Goal: Task Accomplishment & Management: Use online tool/utility

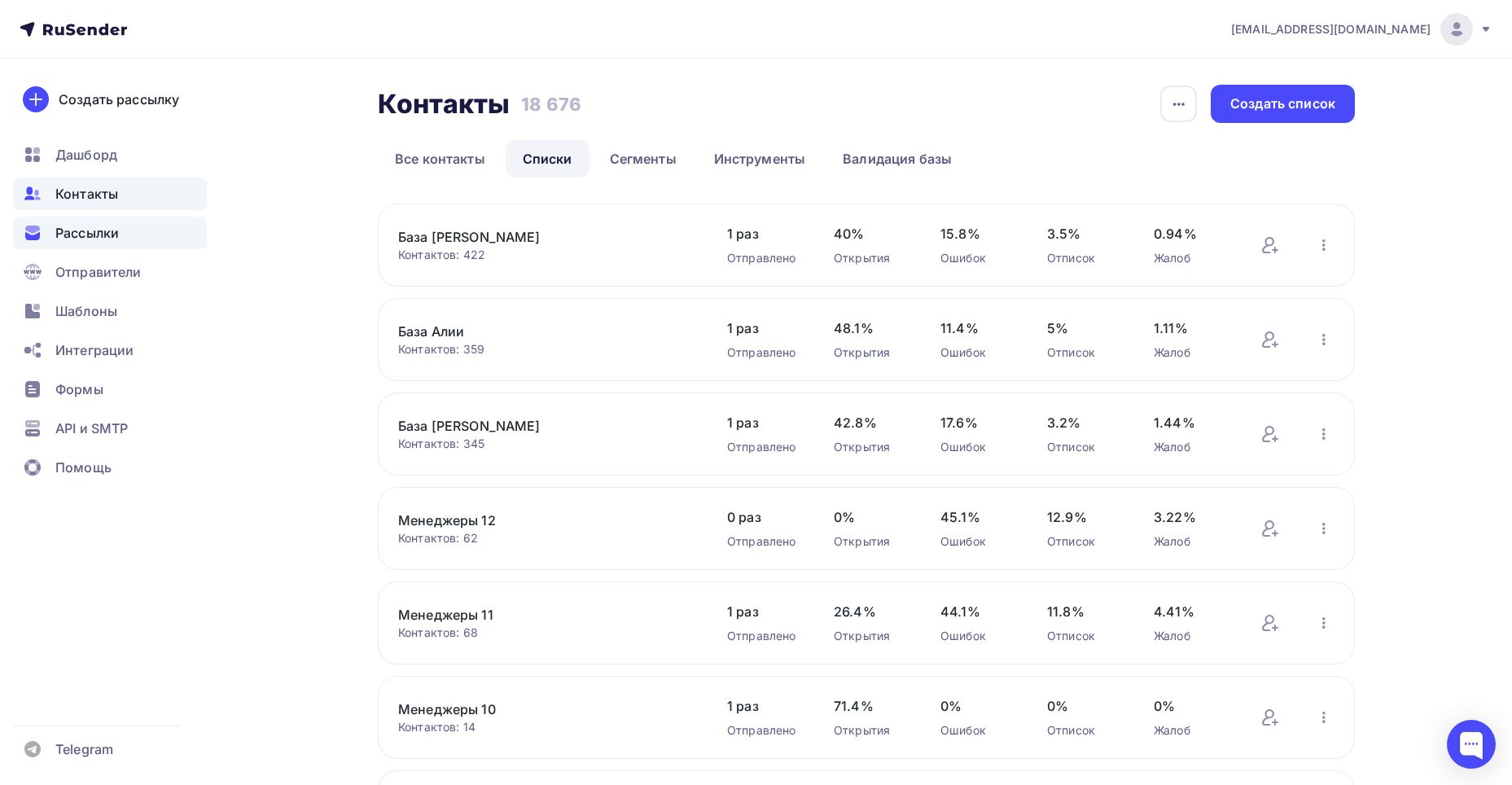
click at [116, 225] on span "Рассылки" at bounding box center [87, 232] width 63 height 20
drag, startPoint x: 108, startPoint y: 223, endPoint x: 125, endPoint y: 215, distance: 18.8
click at [108, 224] on span "Рассылки" at bounding box center [87, 232] width 63 height 20
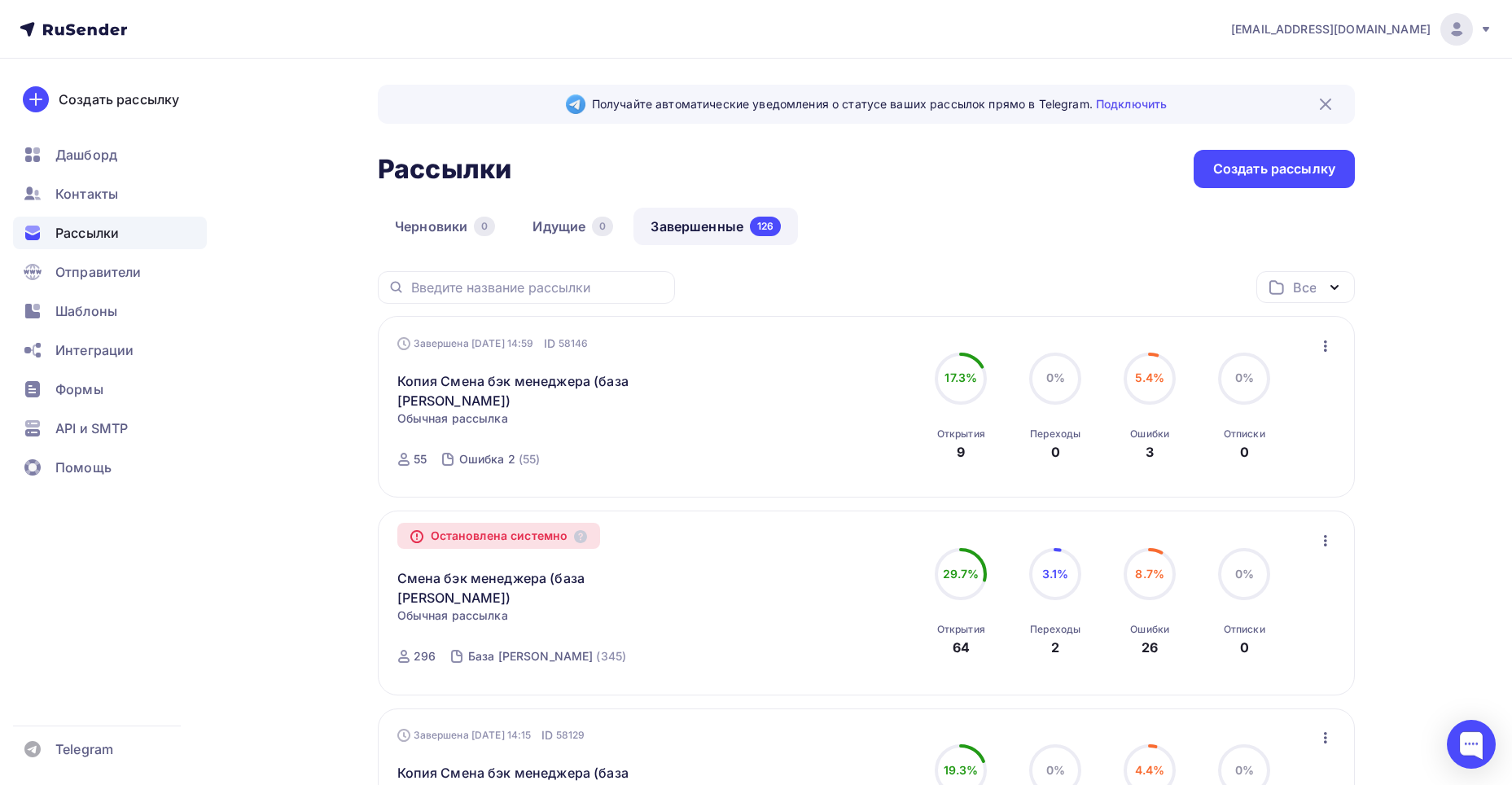
click at [1320, 341] on icon "button" at bounding box center [1325, 346] width 20 height 20
click at [1231, 448] on div "Копировать в новую" at bounding box center [1251, 453] width 167 height 20
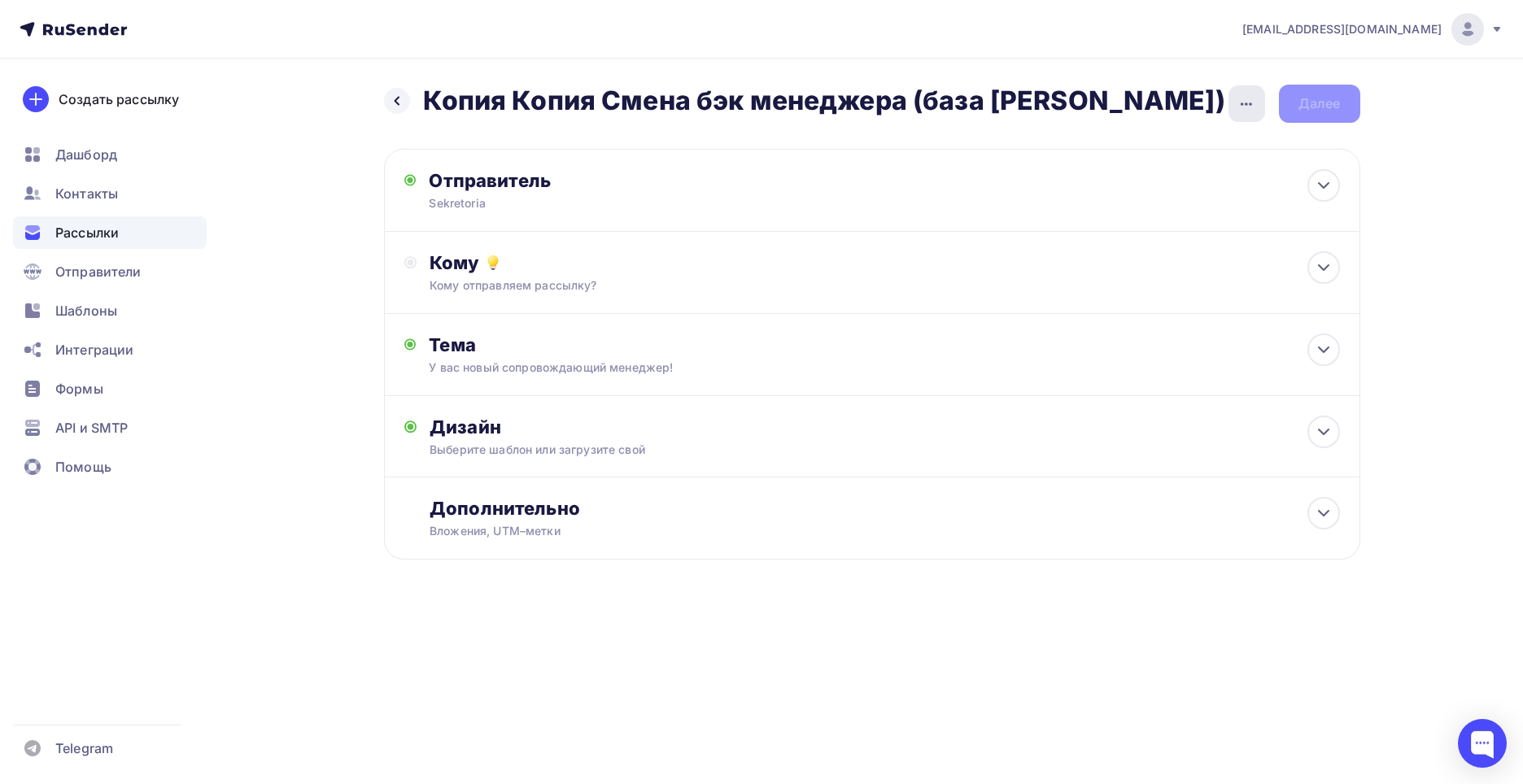
click at [1238, 99] on icon "button" at bounding box center [1246, 104] width 20 height 20
click at [1100, 196] on div "Переименовать рассылку" at bounding box center [1160, 187] width 201 height 20
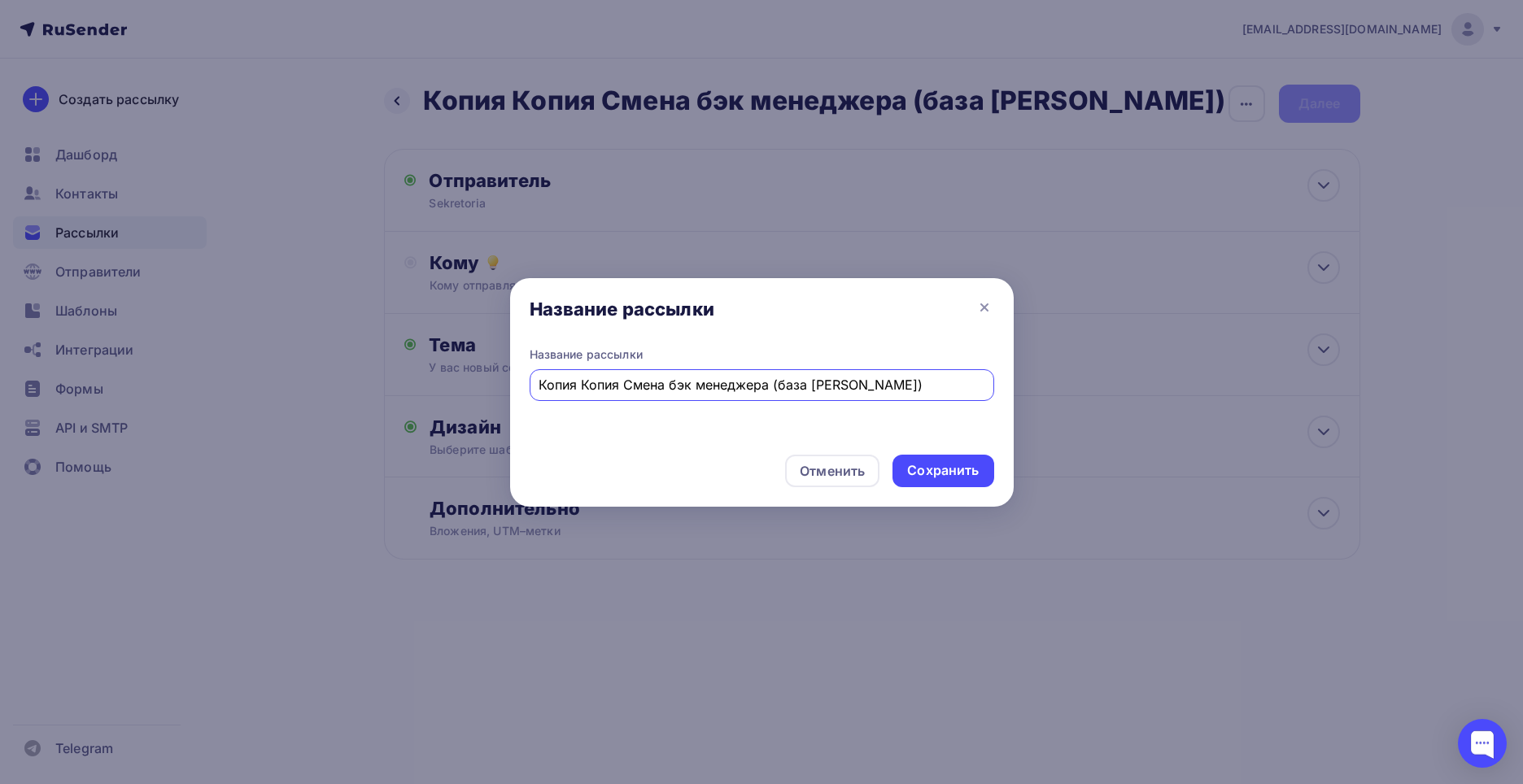
click at [667, 384] on input "Копия Копия Смена бэк менеджера (база [PERSON_NAME])" at bounding box center [762, 385] width 446 height 20
type input "G"
type input "Приглашение на конференцию"
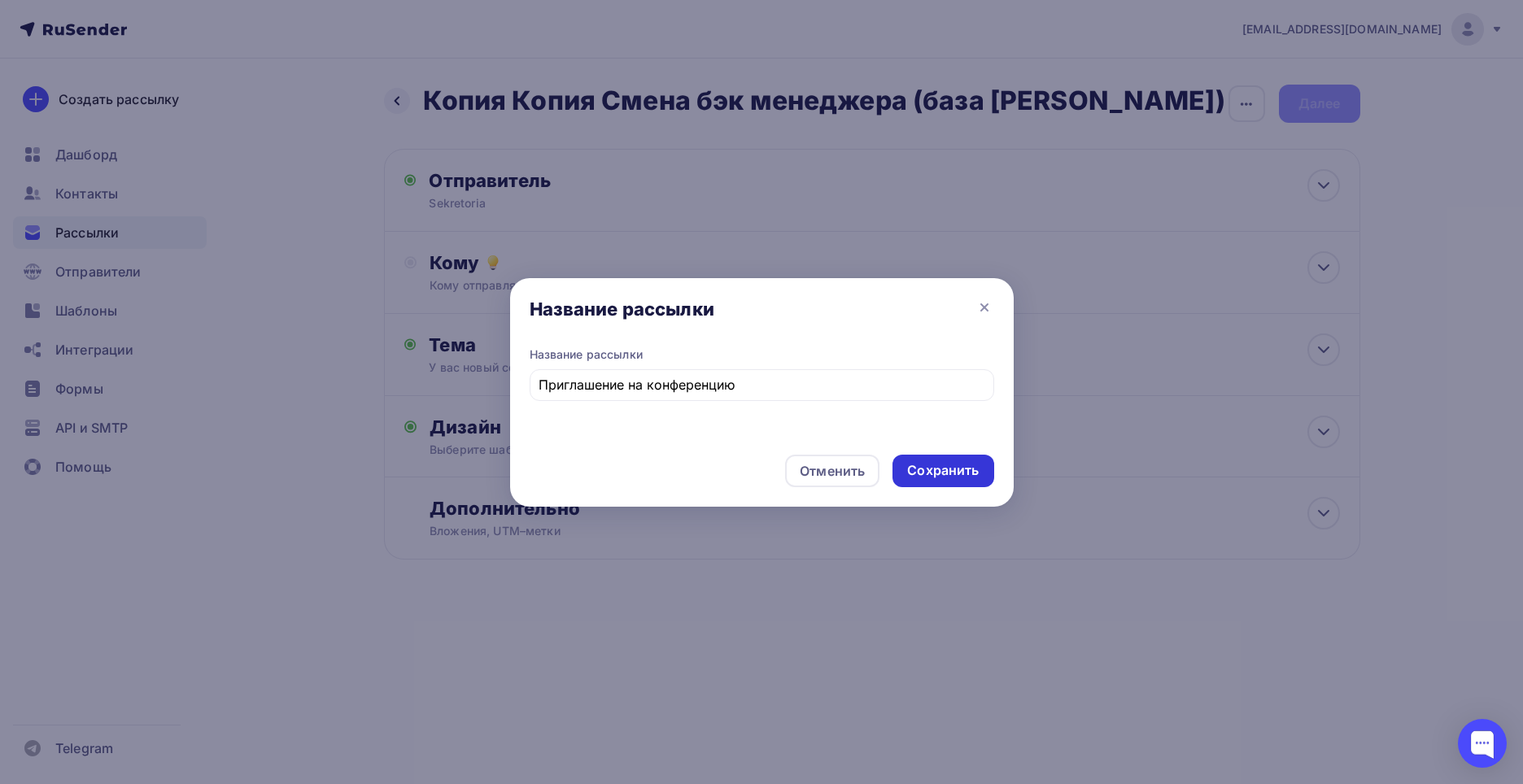
click at [920, 477] on div "Сохранить" at bounding box center [944, 470] width 72 height 19
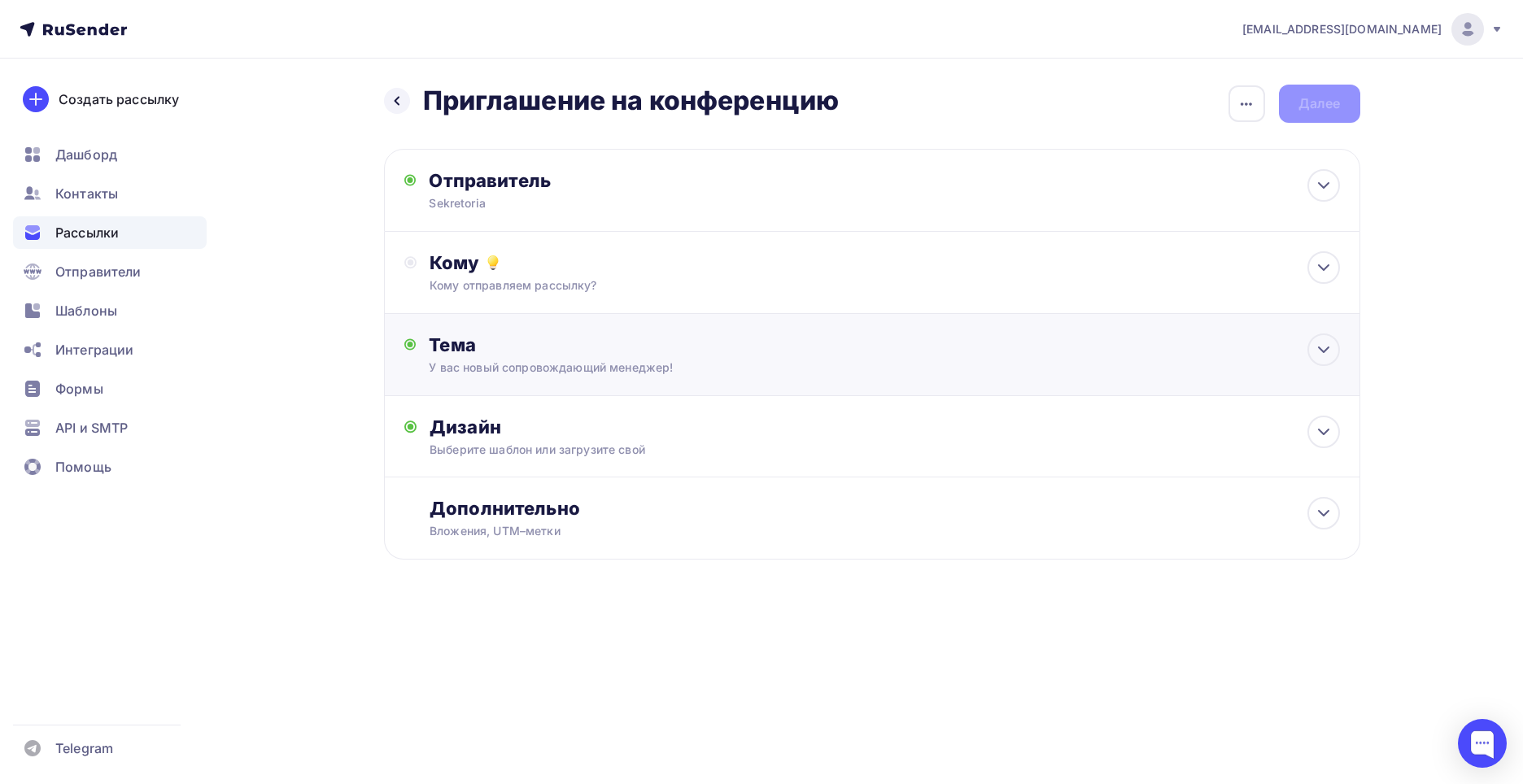
click at [622, 376] on div "Тема У вас новый сопровождающий менеджер! Тема * У вас новый сопровождающий мен…" at bounding box center [872, 355] width 976 height 82
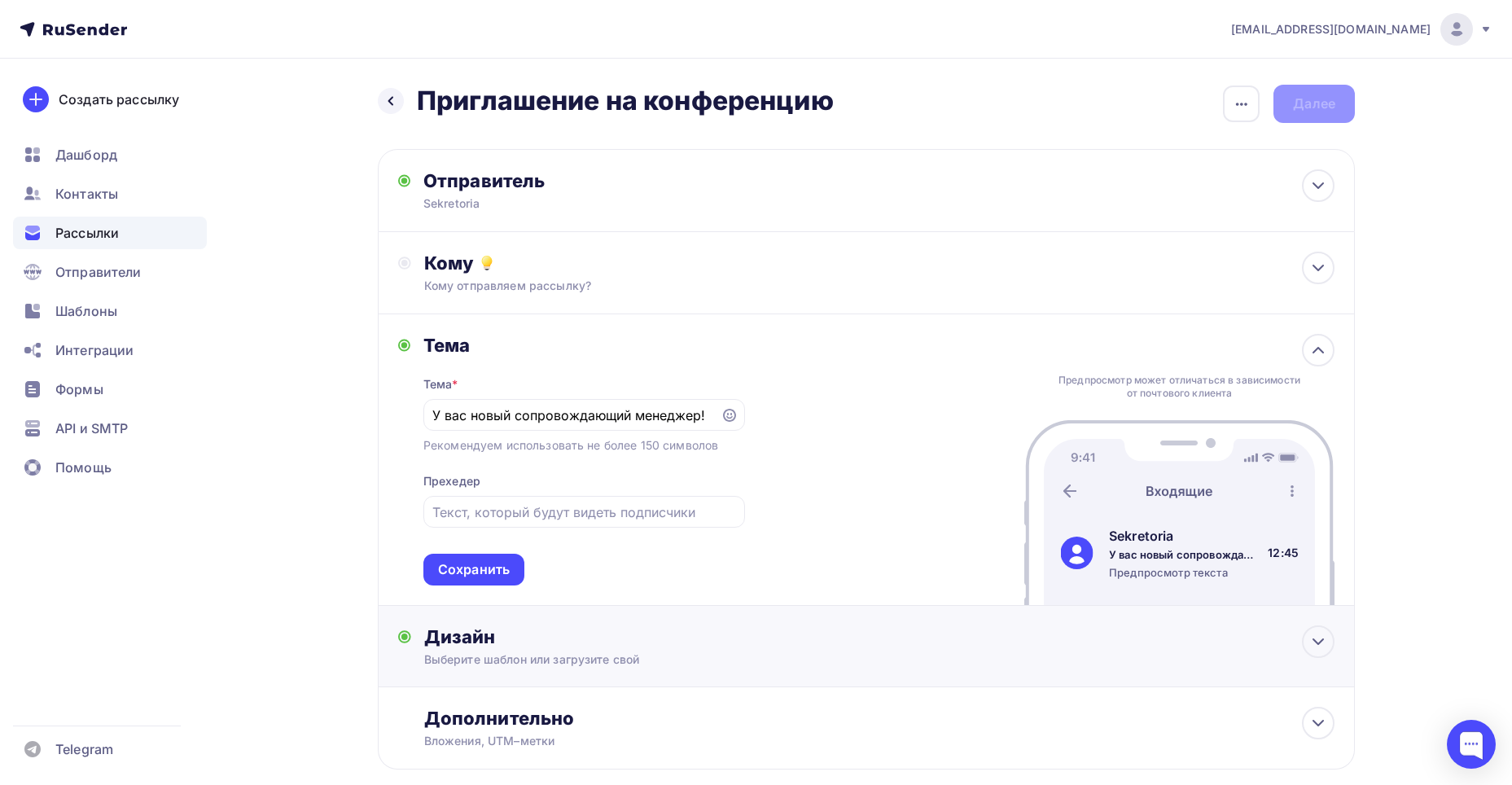
click at [459, 645] on div "Дизайн" at bounding box center [880, 637] width 911 height 23
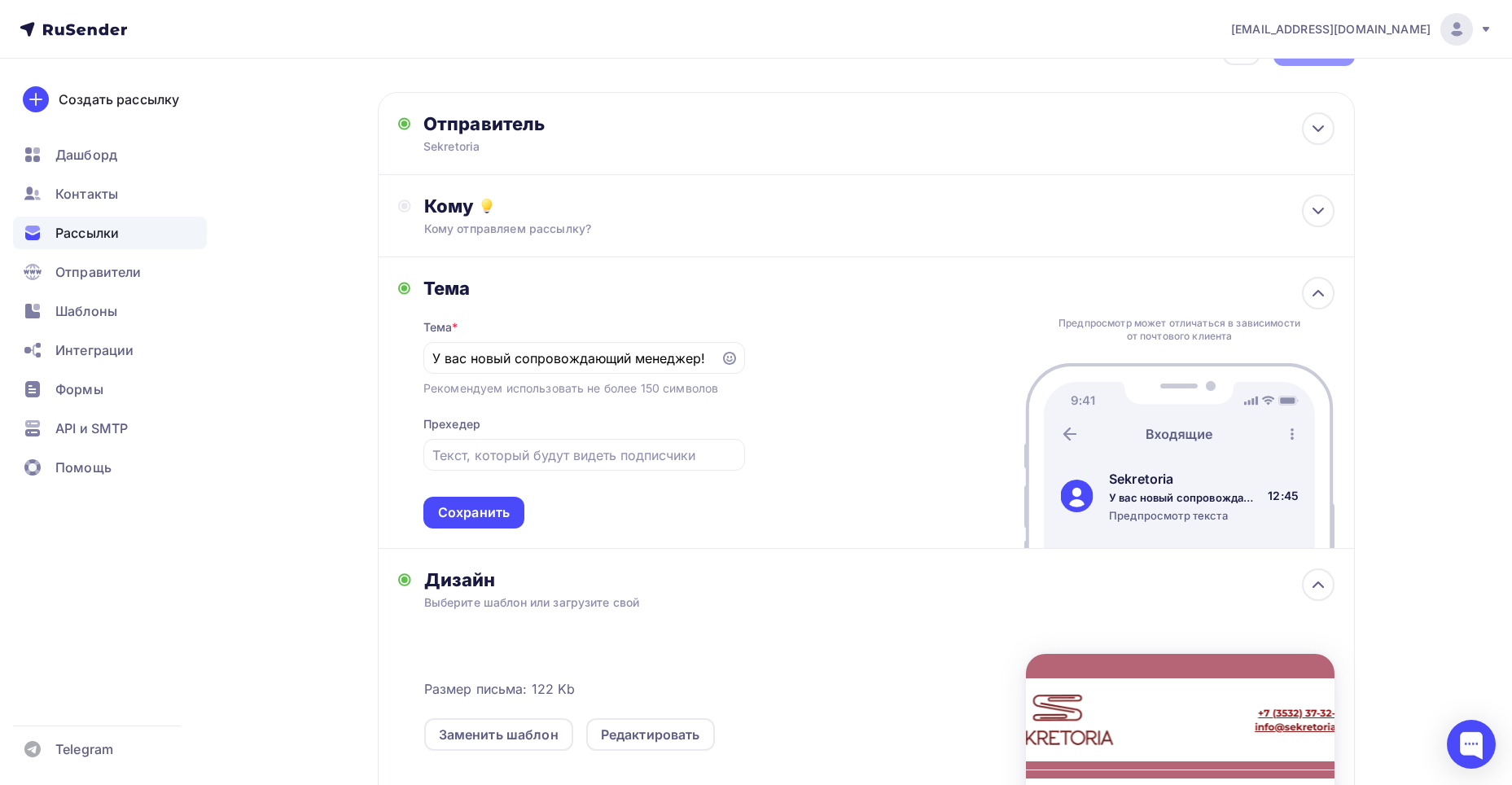
scroll to position [82, 0]
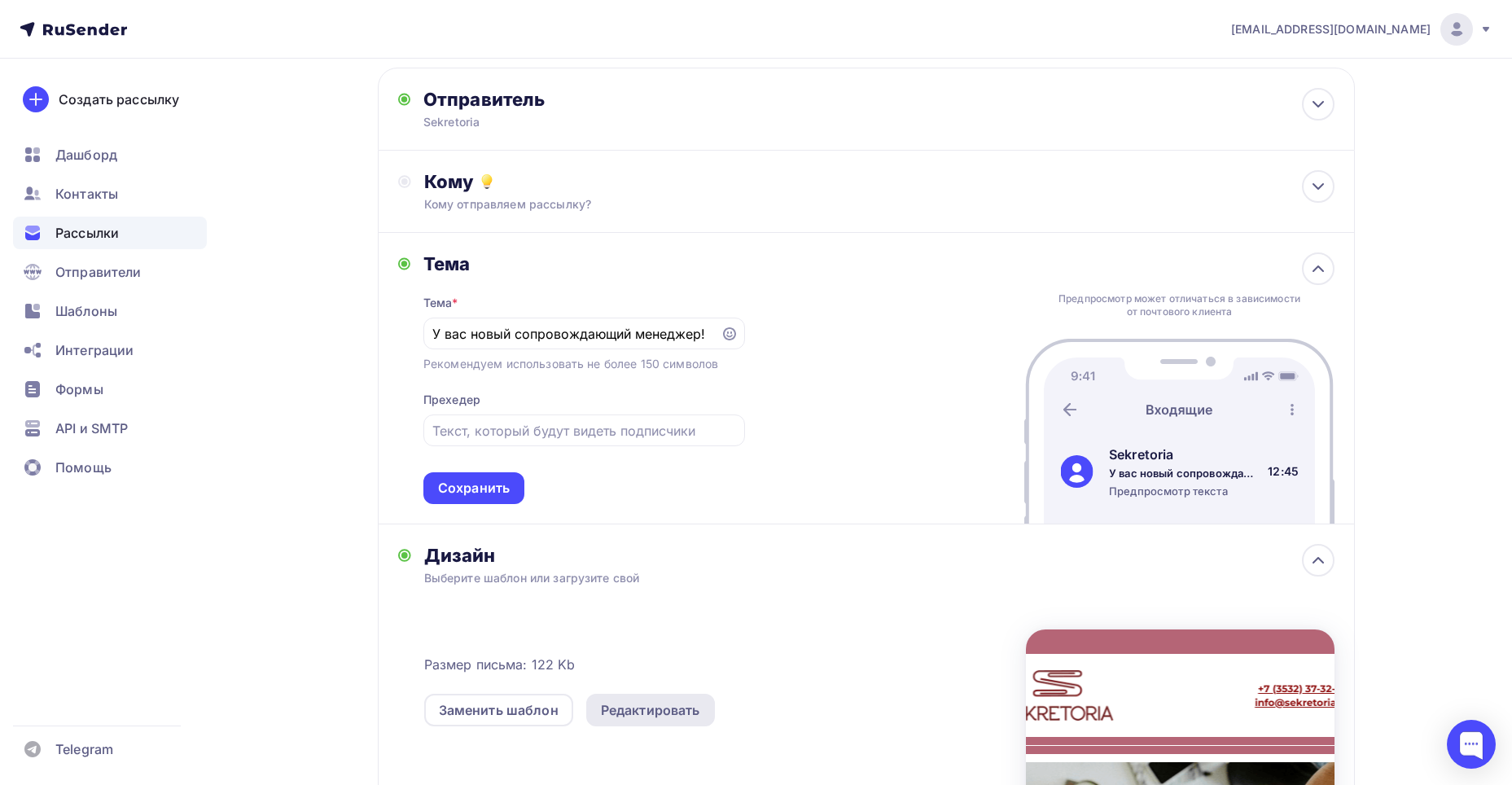
click at [696, 709] on div "Редактировать" at bounding box center [651, 710] width 99 height 20
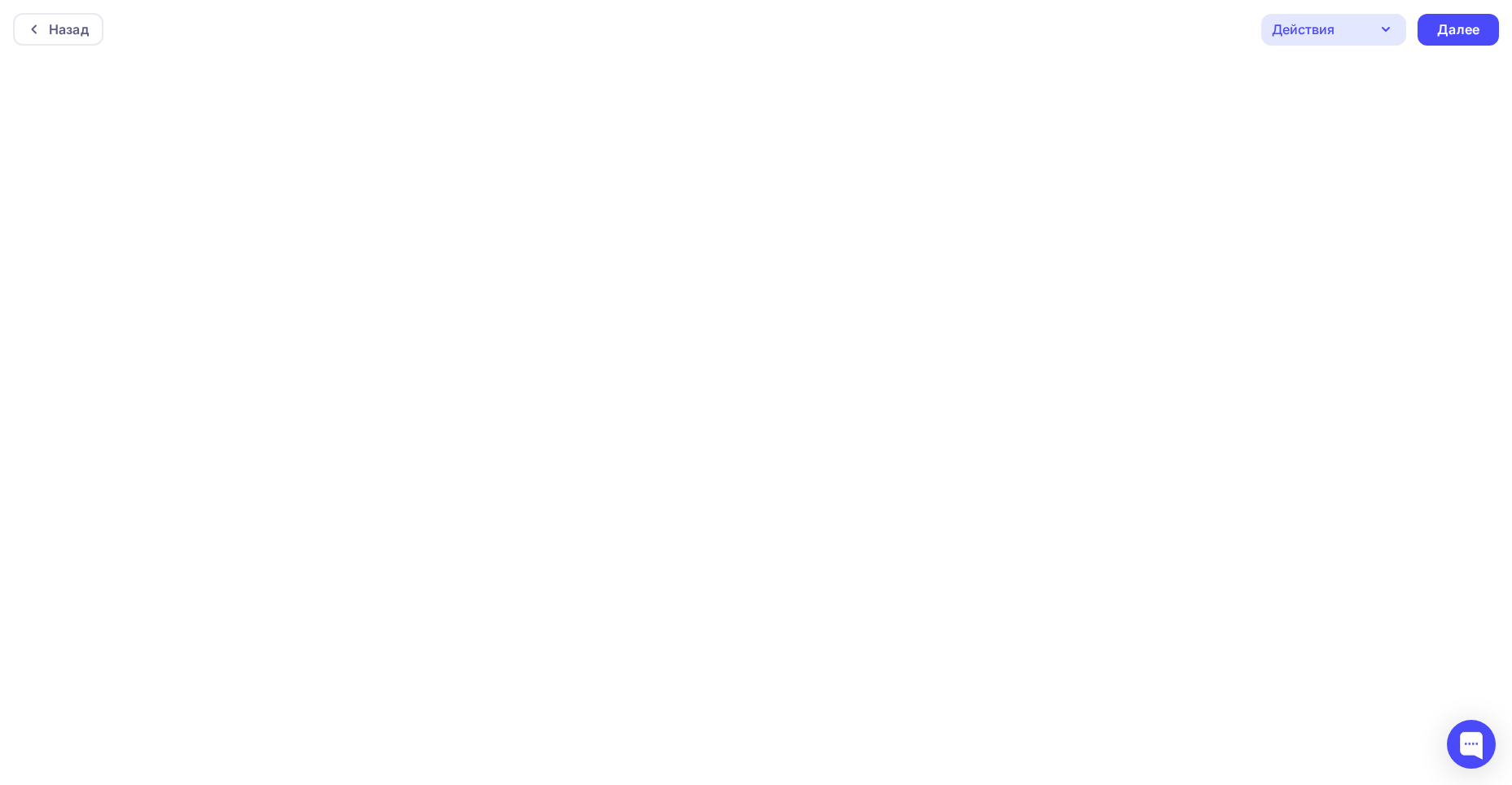
scroll to position [4, 0]
click at [1445, 21] on div "Далее" at bounding box center [1458, 26] width 42 height 19
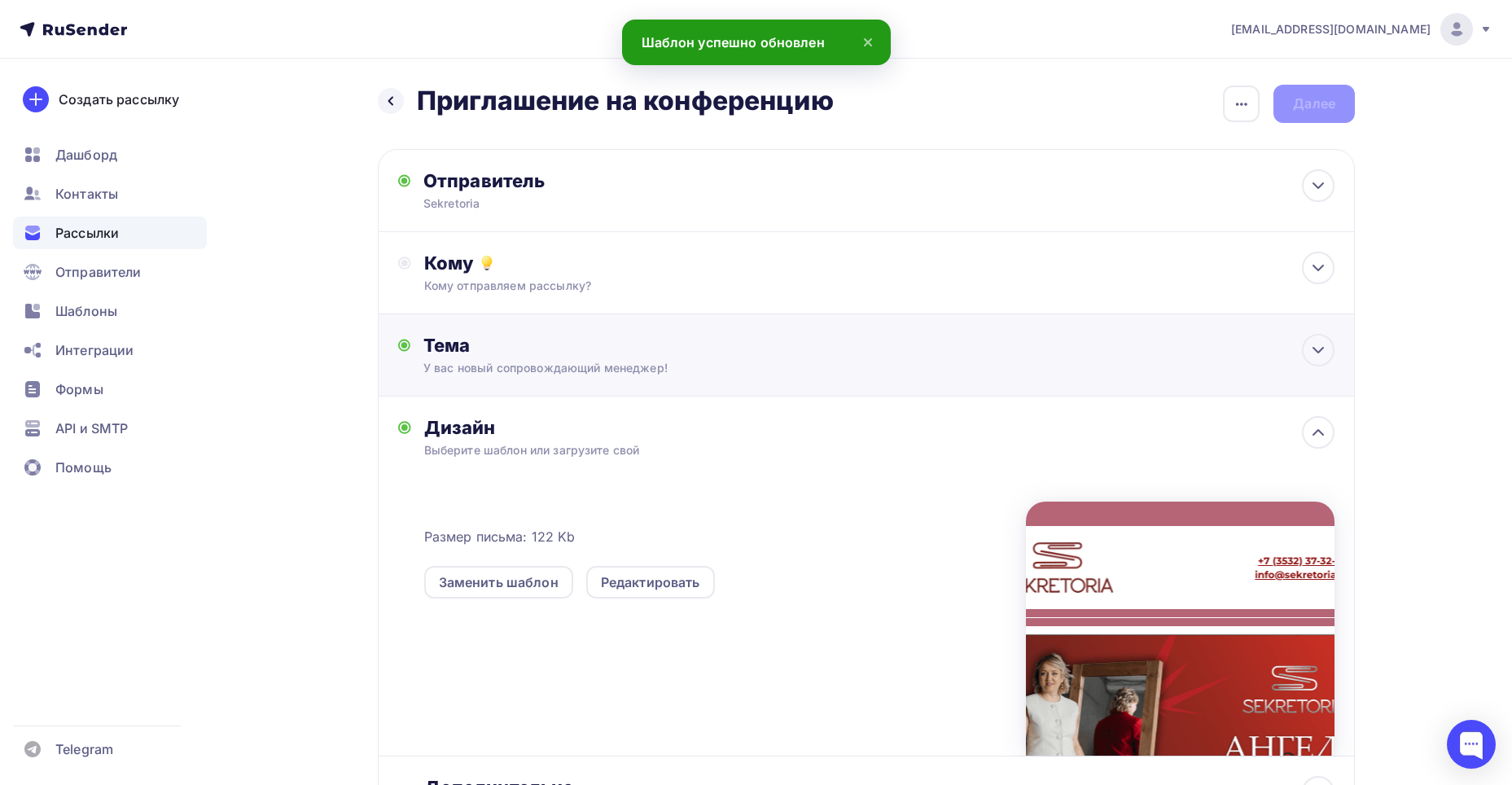
click at [754, 374] on div "Тема У вас новый сопровождающий менеджер! Тема * У вас новый сопровождающий мен…" at bounding box center [866, 355] width 977 height 82
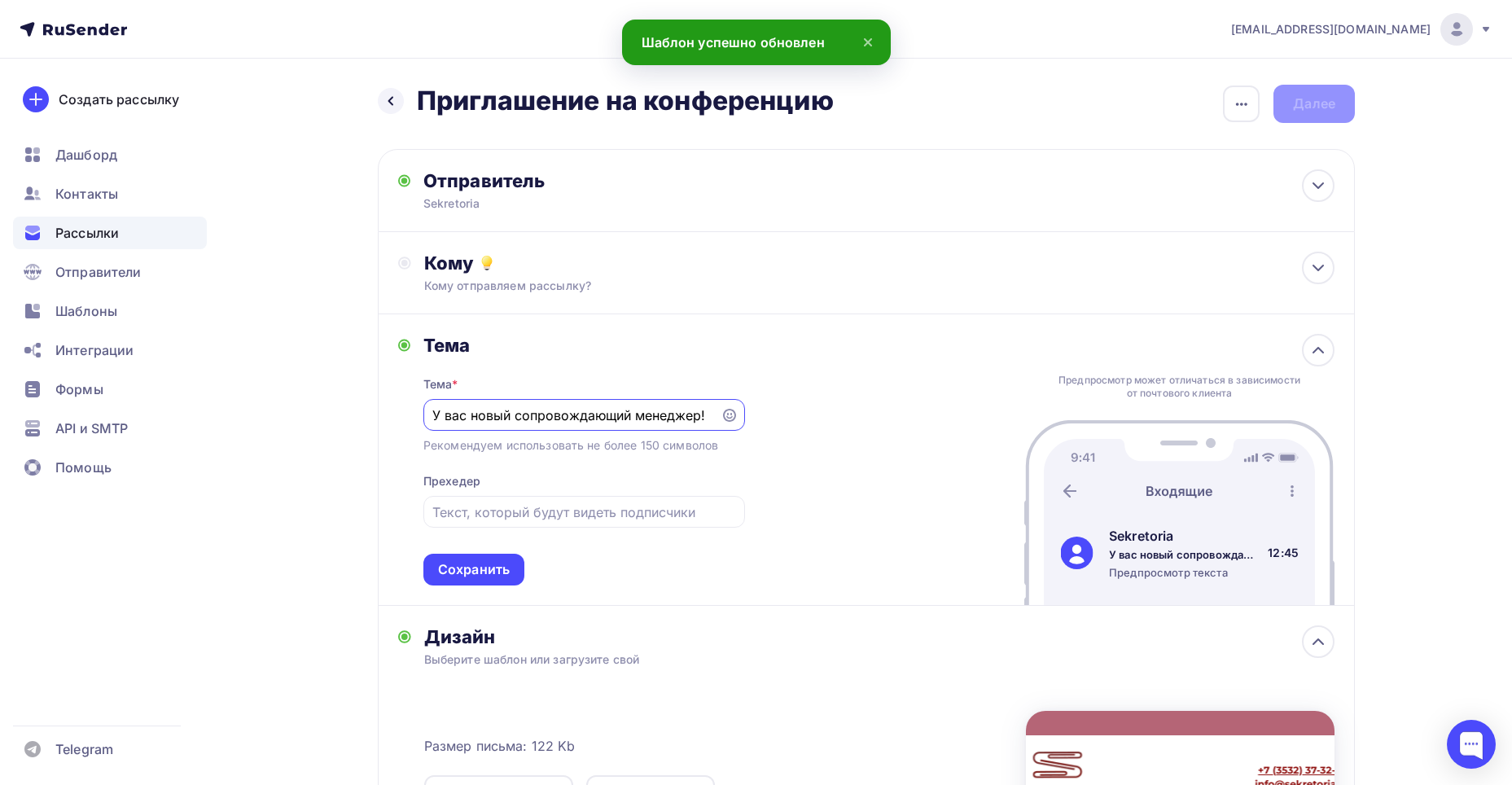
click at [633, 413] on input "У вас новый сопровождающий менеджер!" at bounding box center [571, 415] width 279 height 20
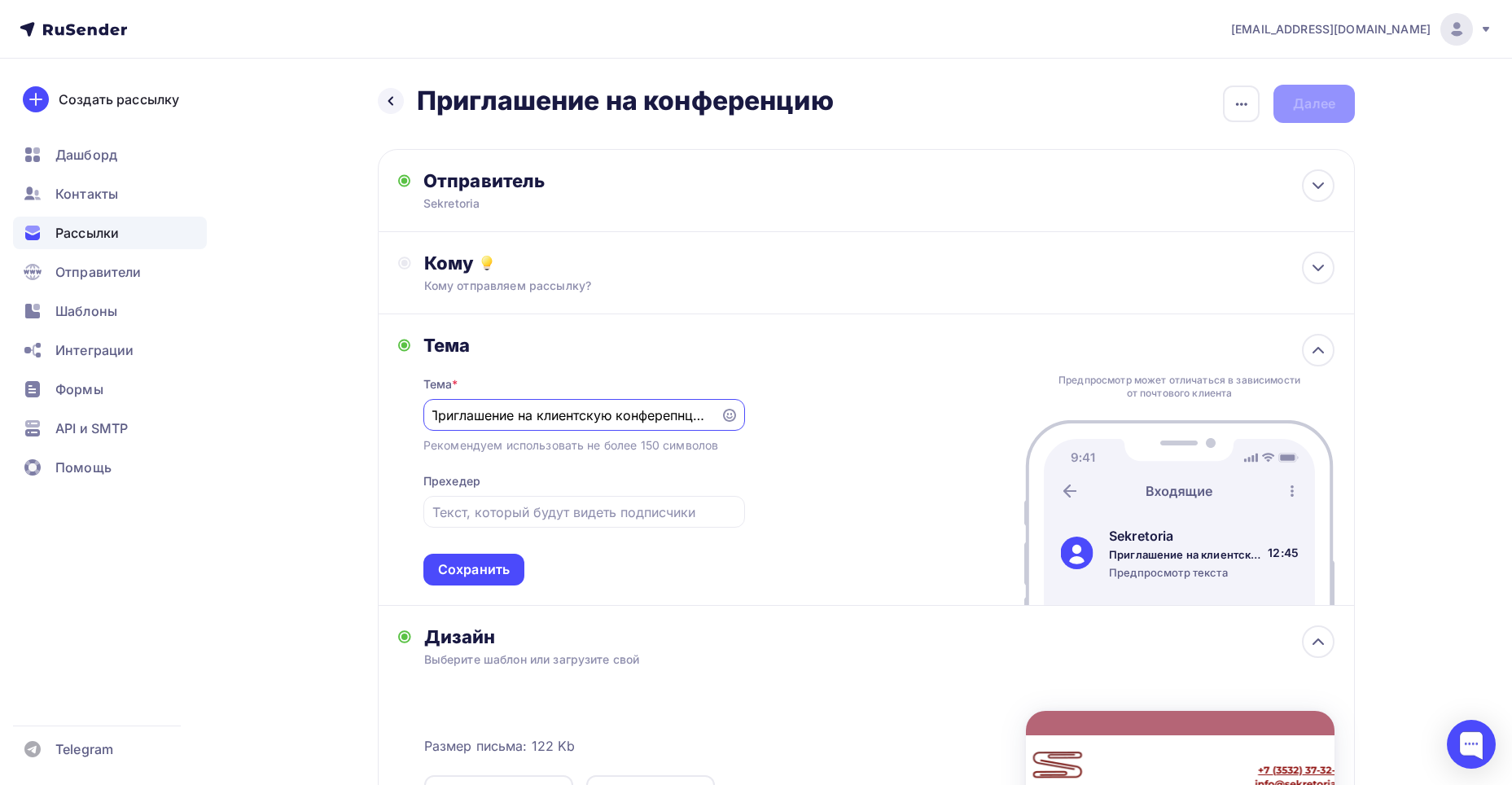
scroll to position [0, 10]
click at [672, 414] on input "Приглашение на клиентскую конферепнцию" at bounding box center [571, 415] width 279 height 20
type input "Приглашение на клиентскую конференцию!"
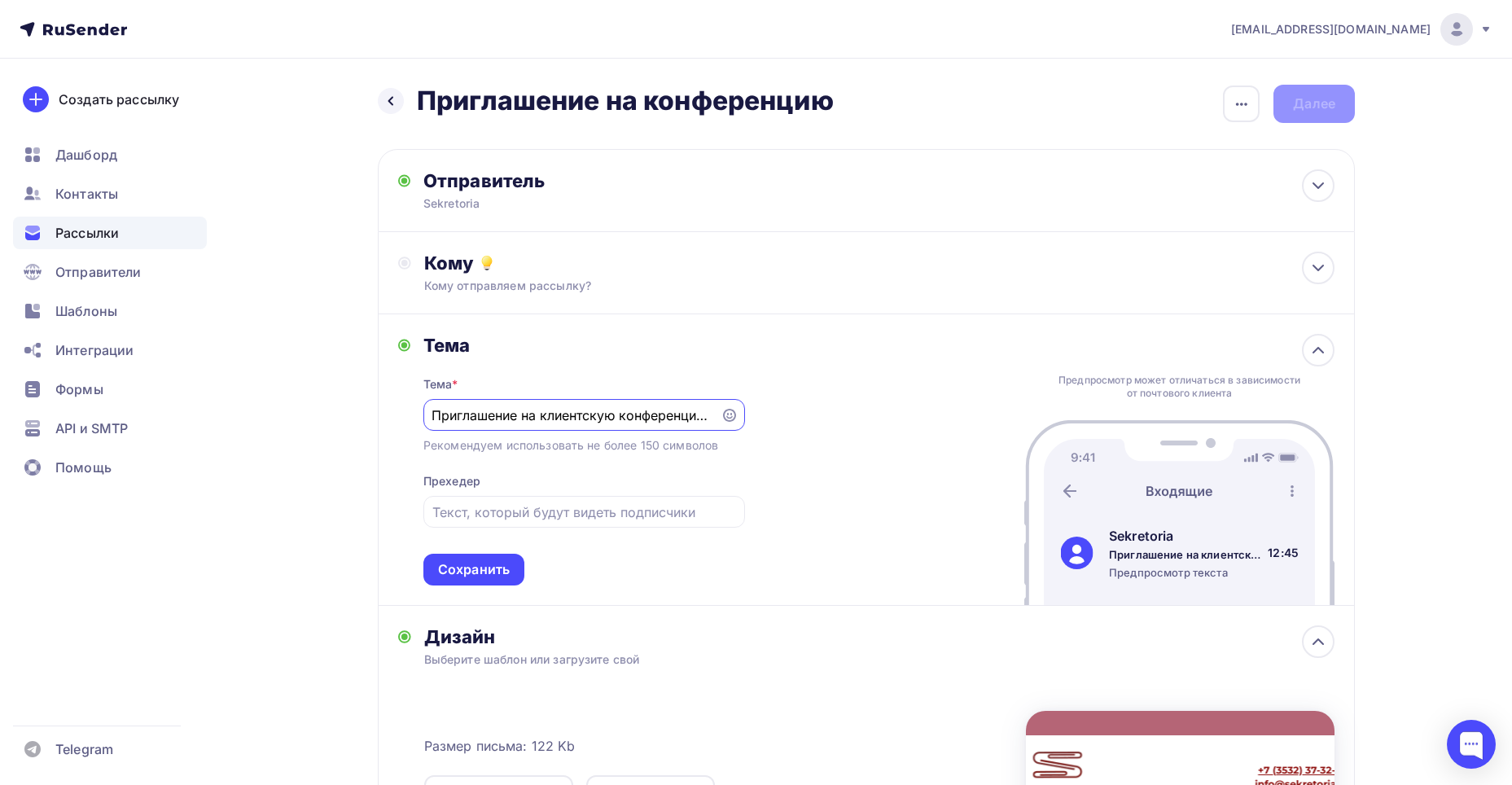
click at [486, 571] on div "Сохранить" at bounding box center [474, 570] width 72 height 19
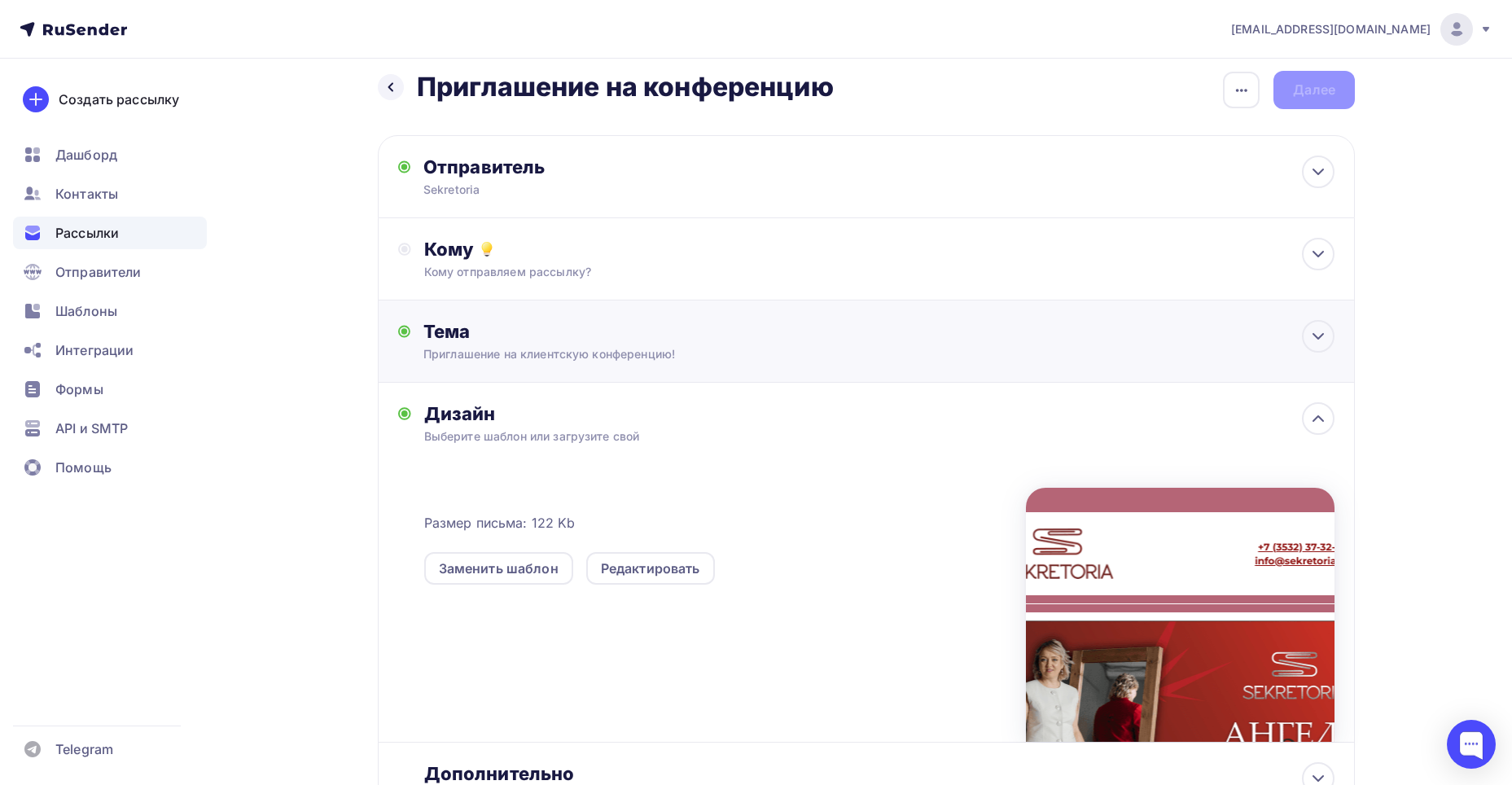
scroll to position [0, 0]
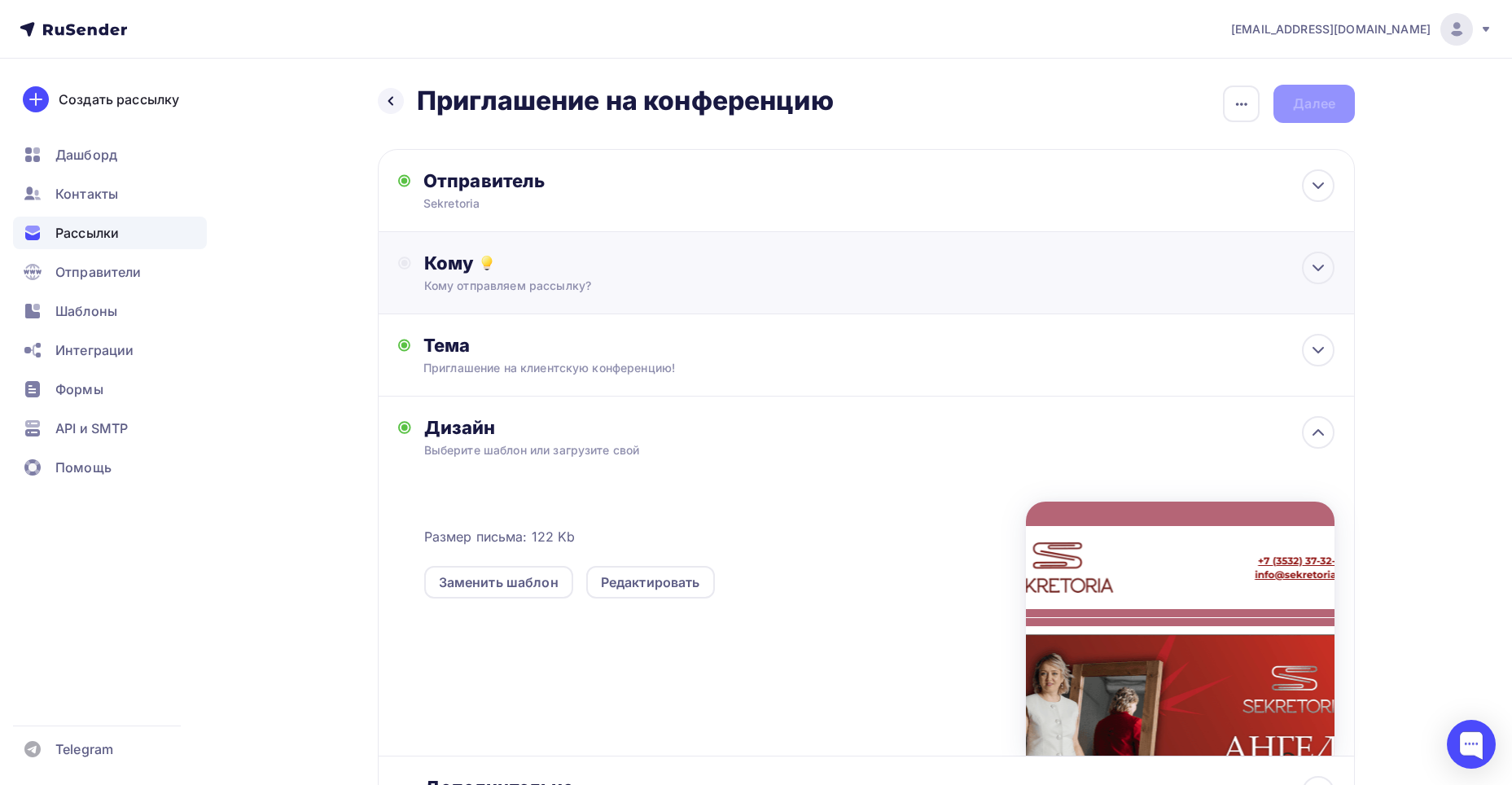
click at [648, 258] on div "Кому" at bounding box center [880, 263] width 911 height 23
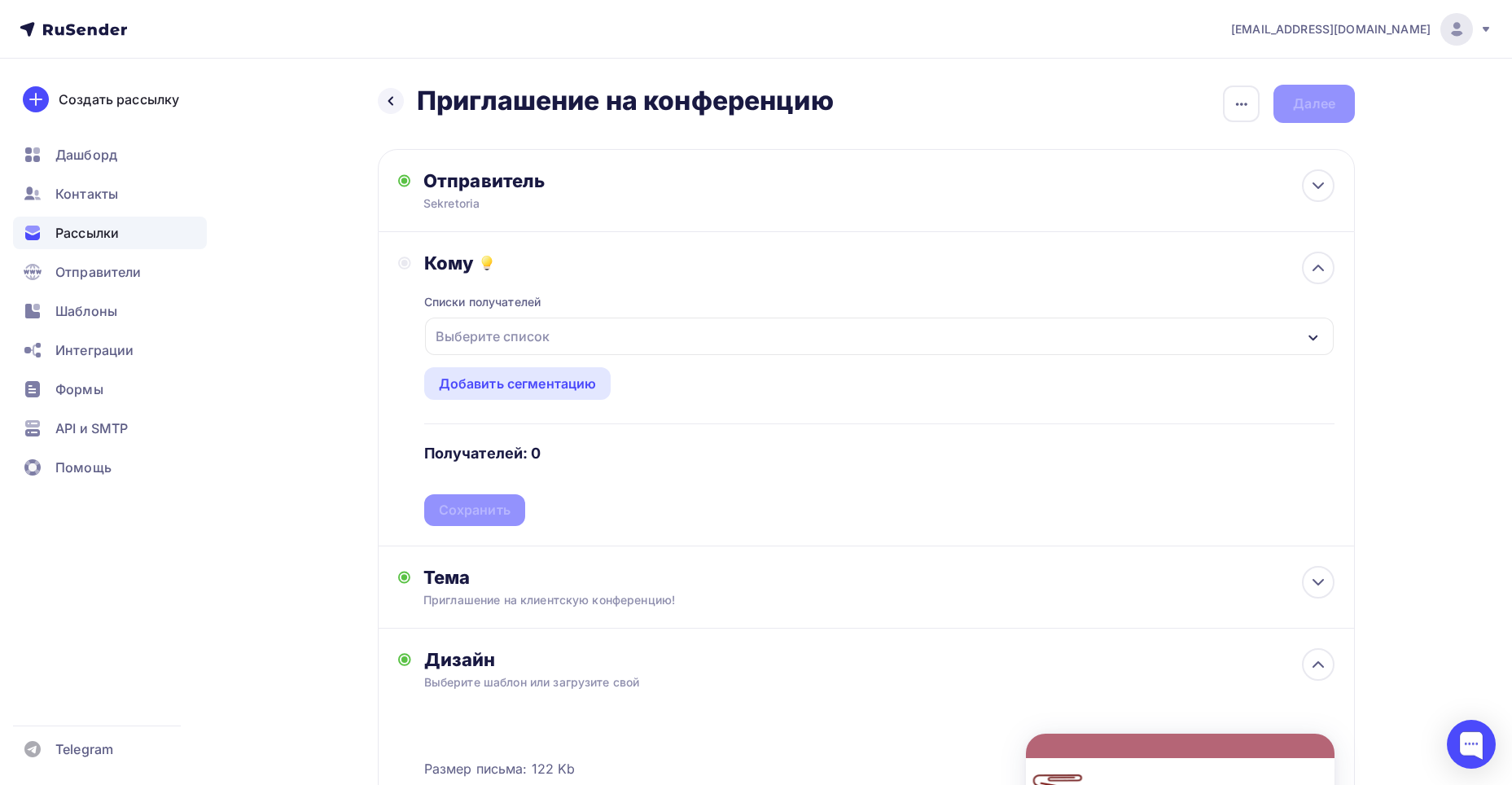
click at [583, 335] on div "Выберите список" at bounding box center [880, 336] width 909 height 38
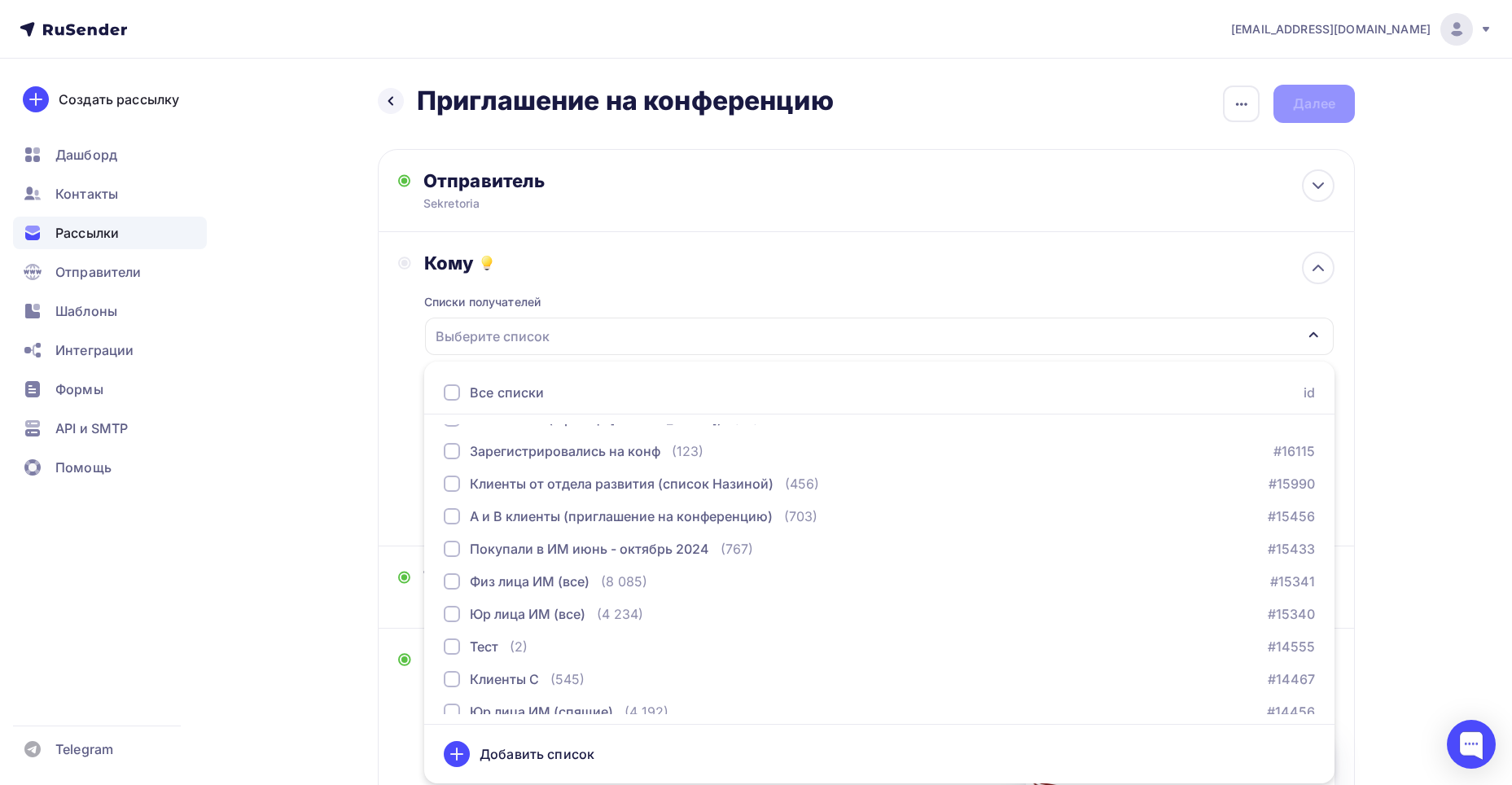
scroll to position [622, 0]
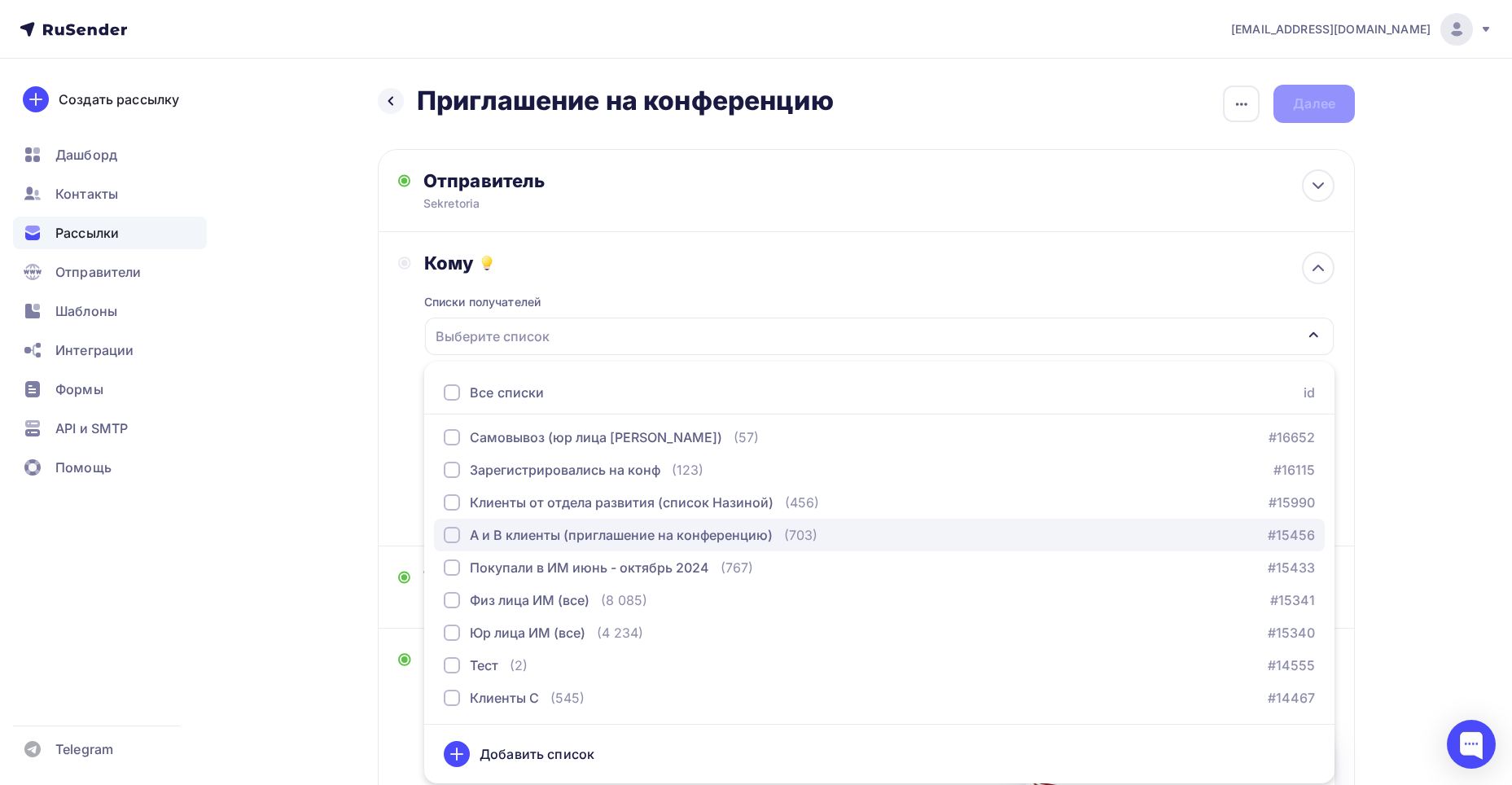
click at [451, 531] on div "button" at bounding box center [451, 534] width 16 height 16
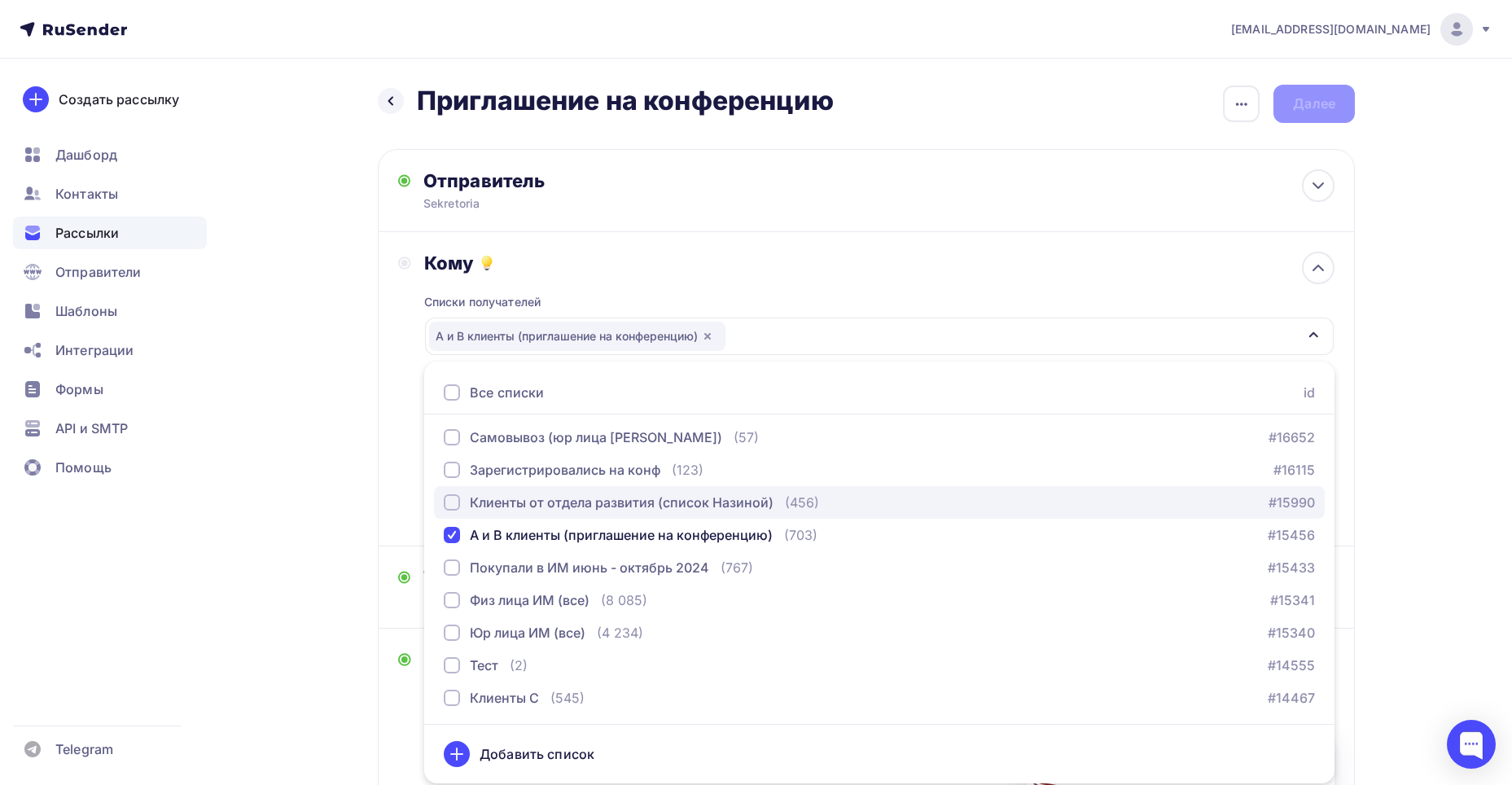
click at [455, 500] on div "button" at bounding box center [451, 502] width 16 height 16
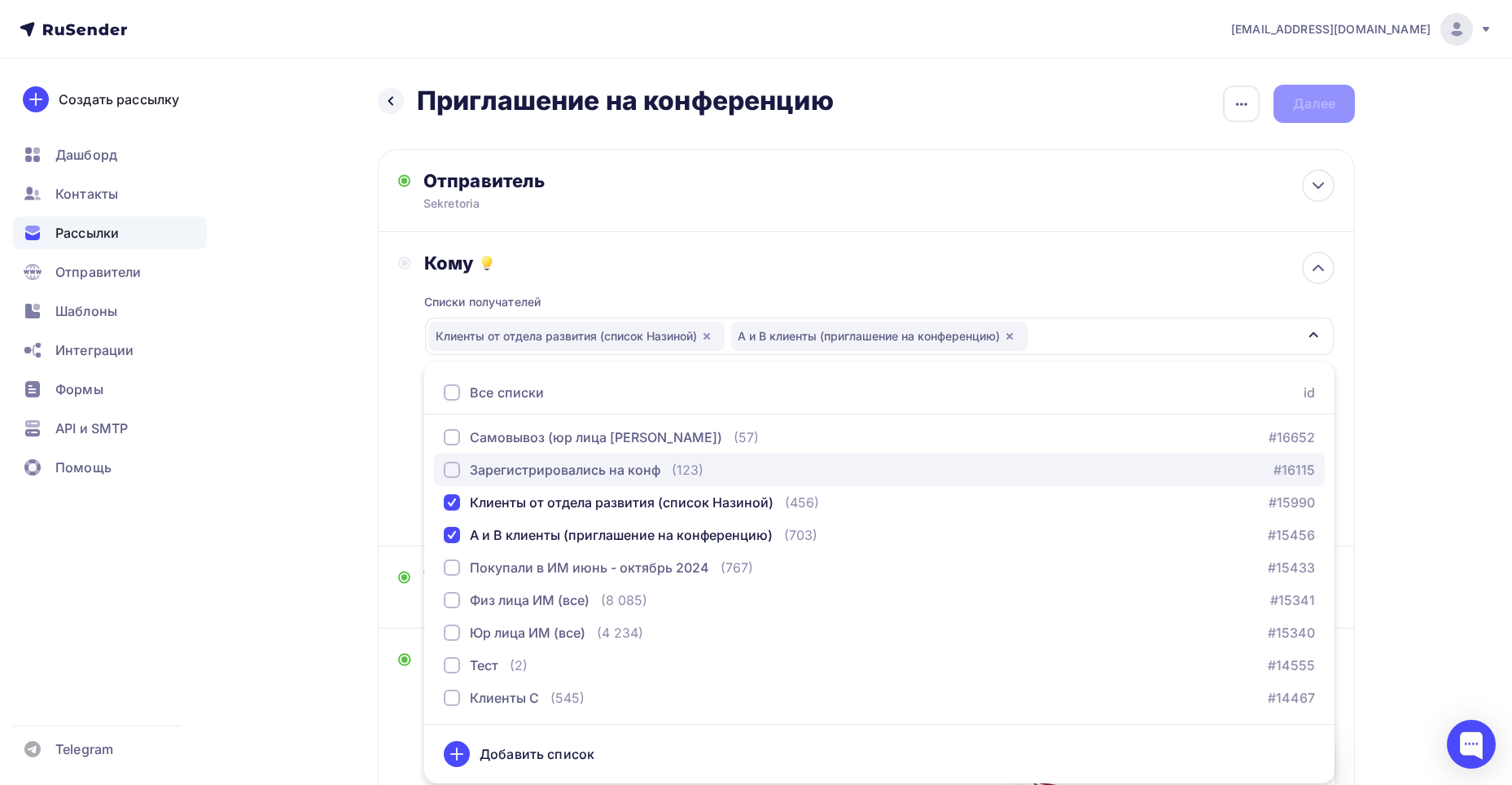
click at [453, 476] on div "button" at bounding box center [451, 469] width 16 height 16
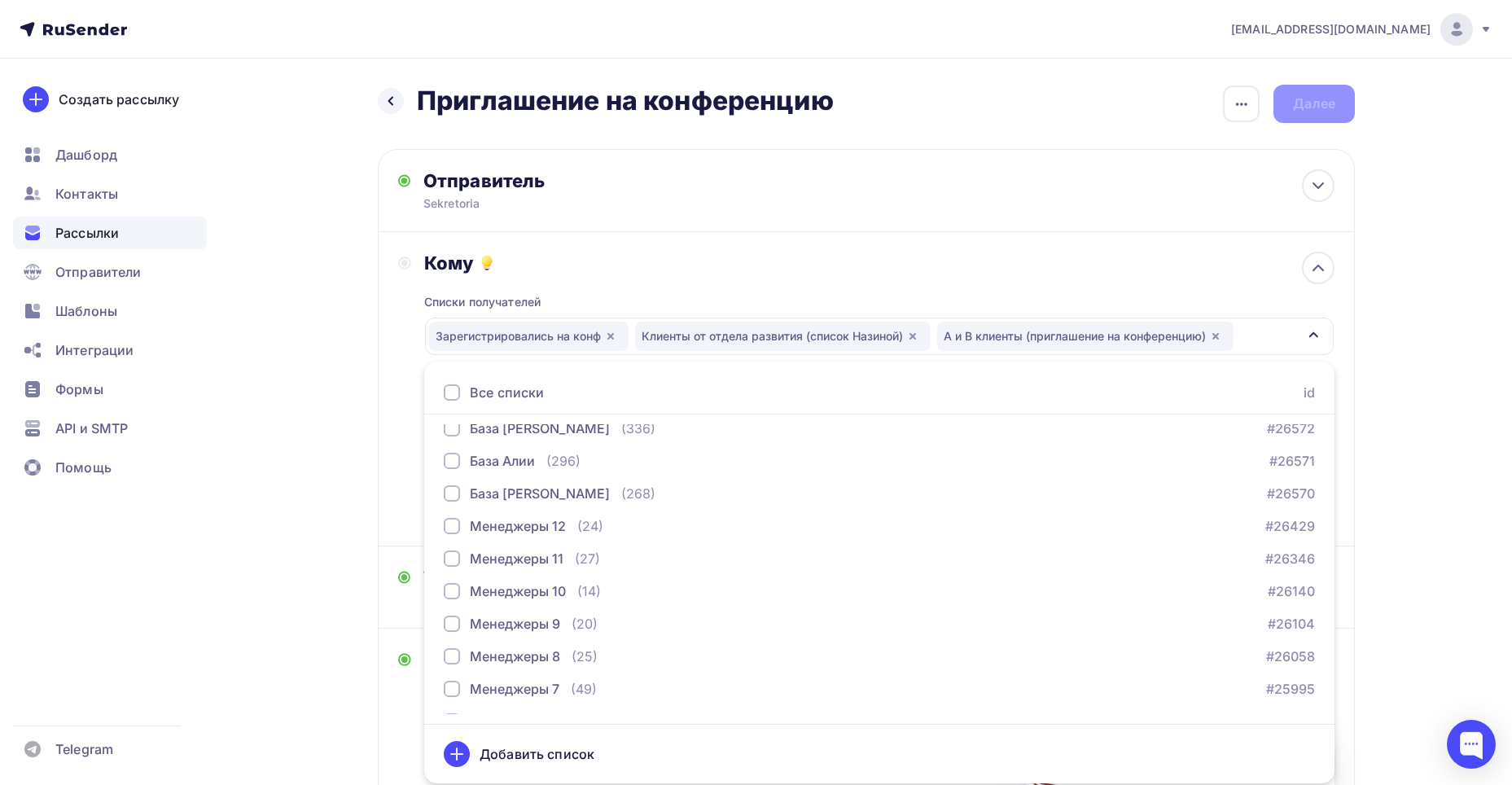
scroll to position [0, 0]
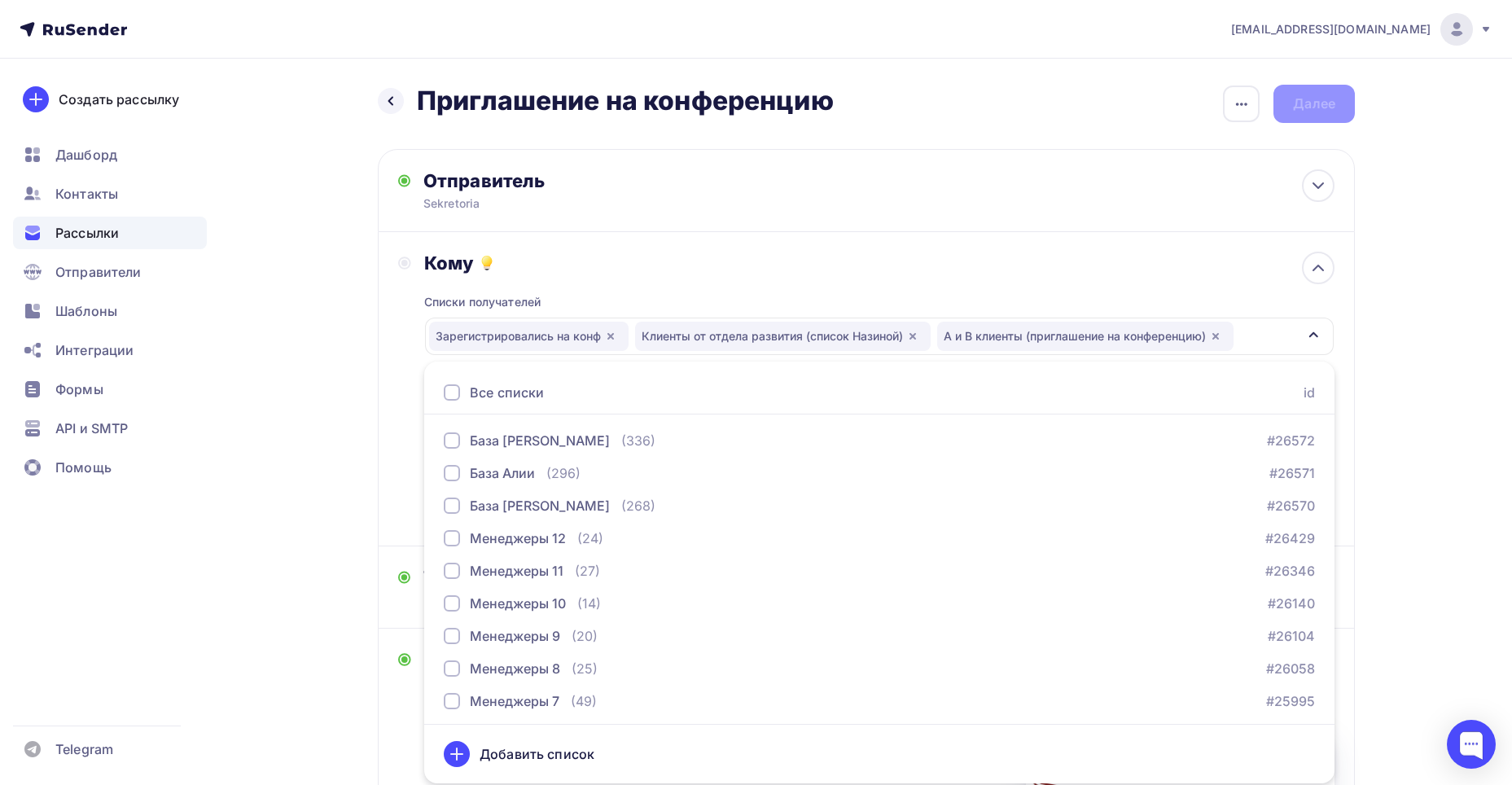
click at [649, 267] on div "Кому" at bounding box center [880, 263] width 911 height 23
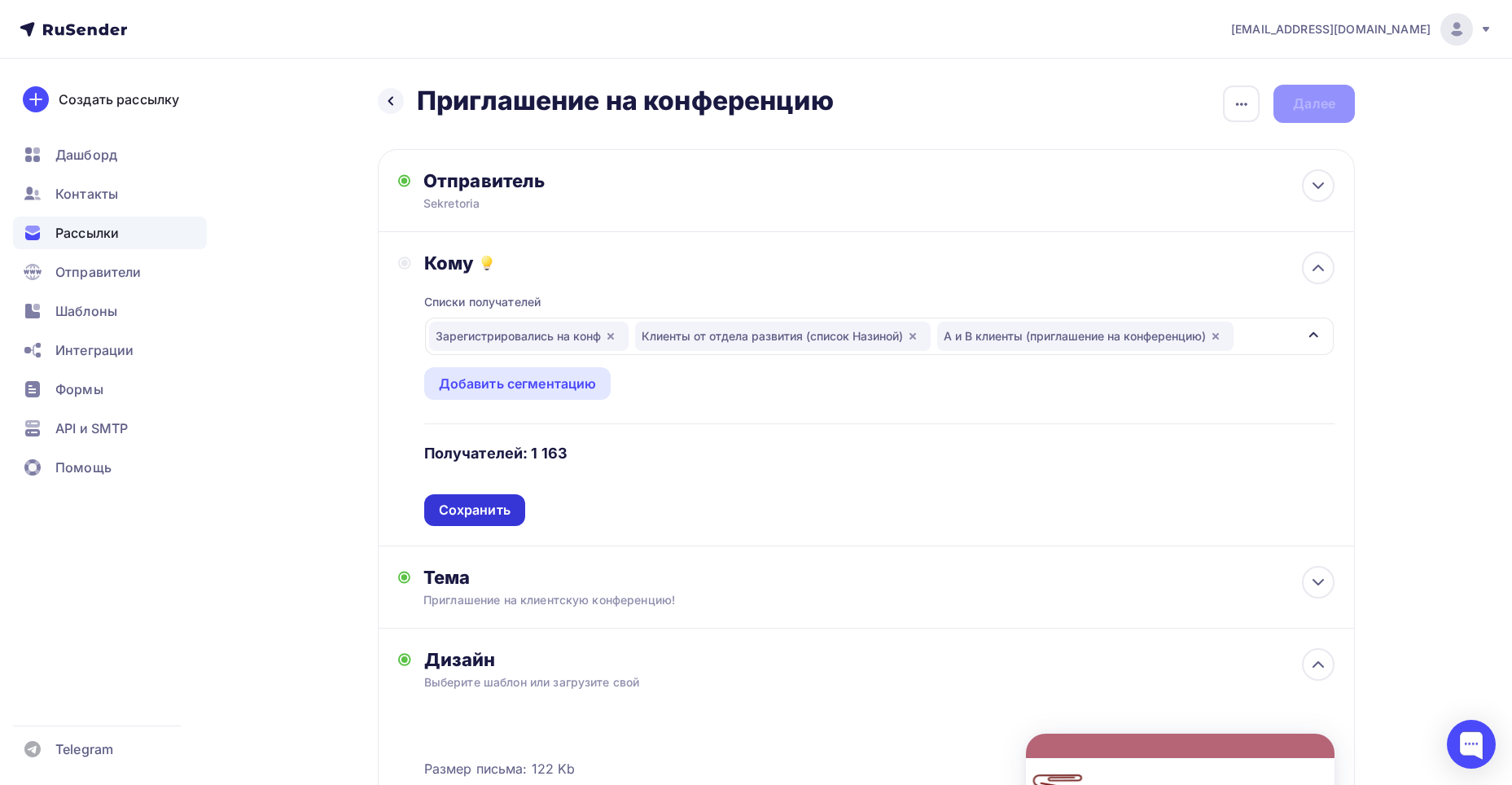
click at [461, 523] on div "Сохранить" at bounding box center [475, 510] width 101 height 32
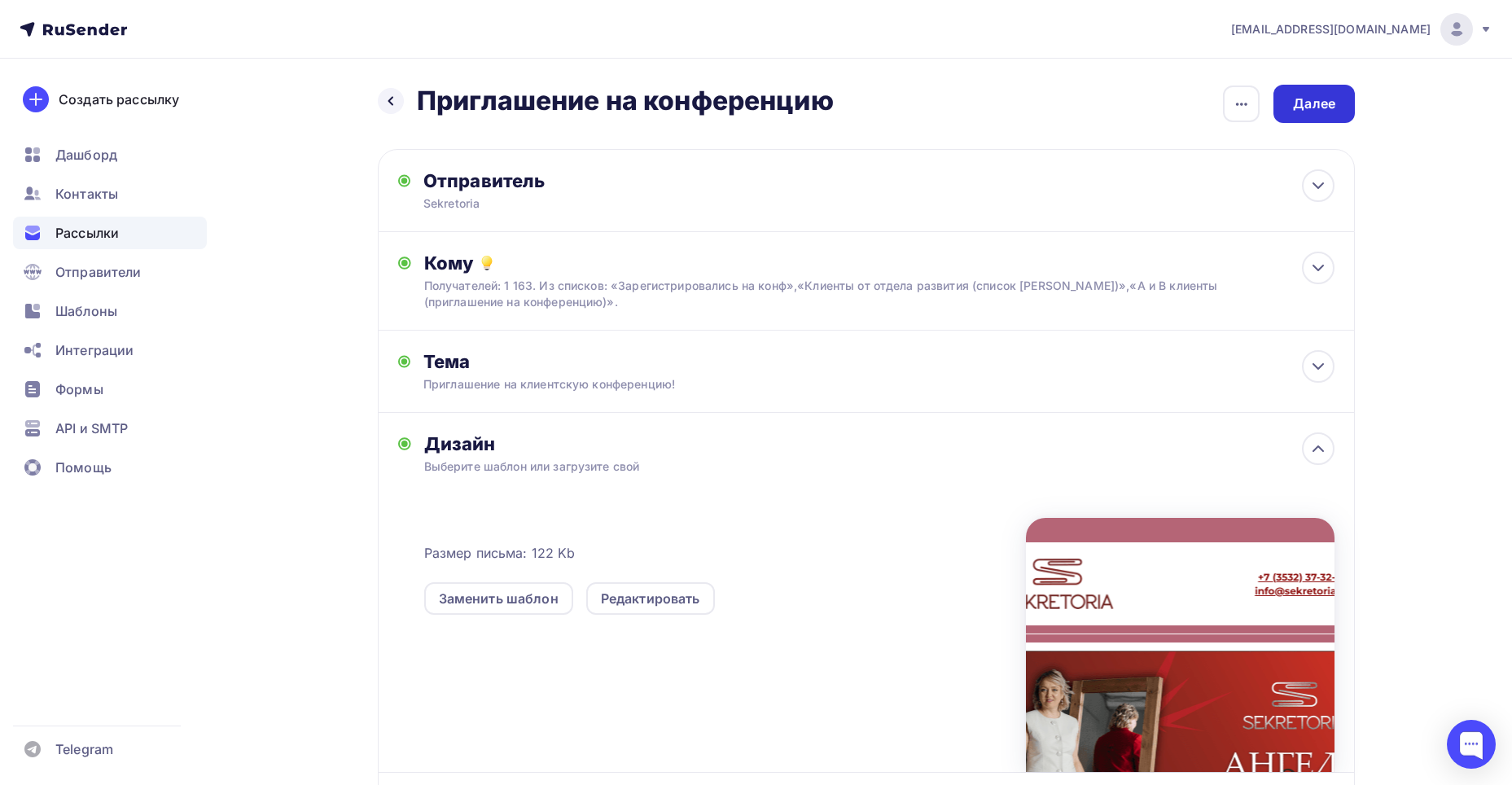
click at [1327, 113] on div "Далее" at bounding box center [1314, 104] width 81 height 39
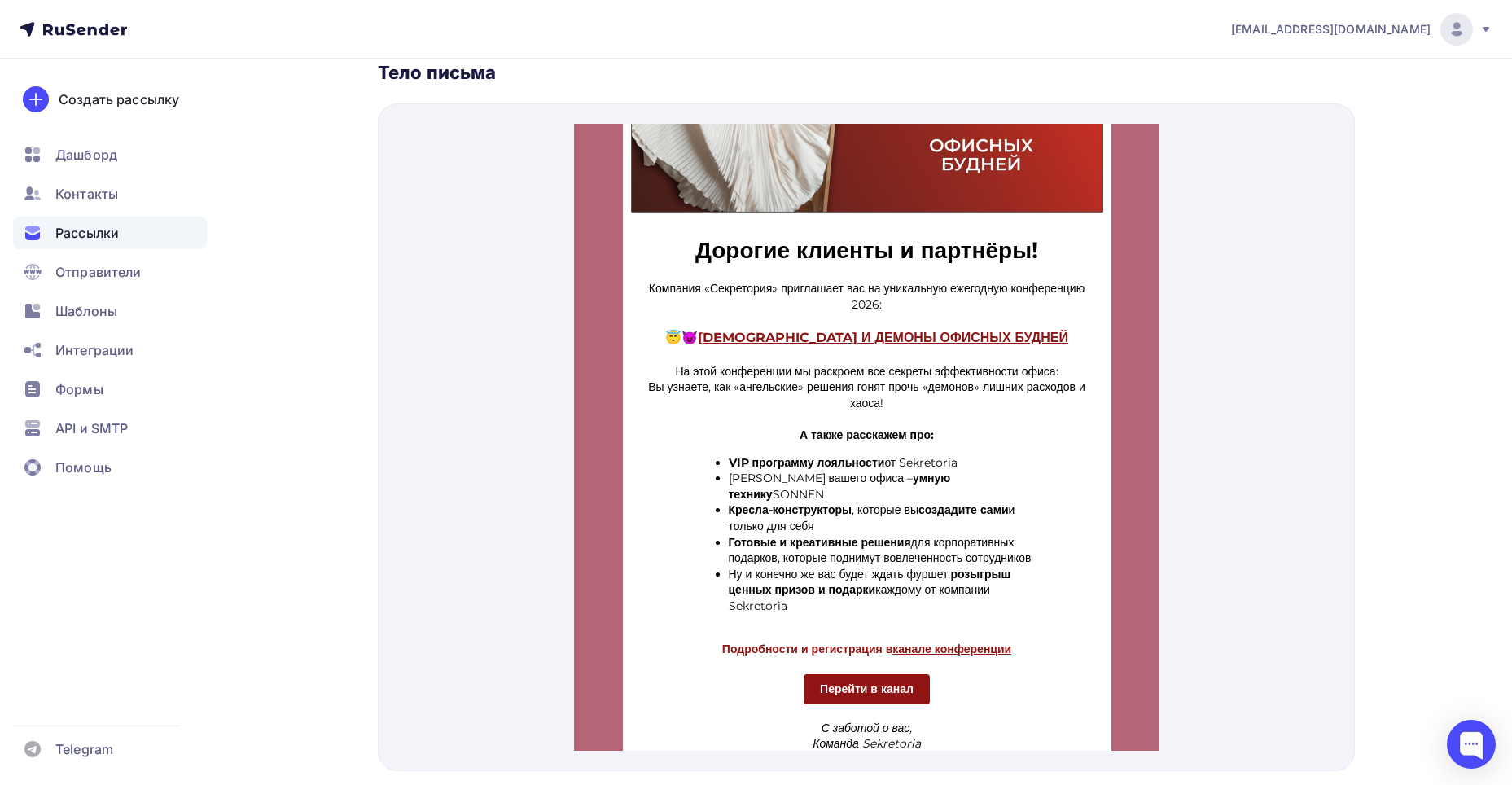
scroll to position [326, 0]
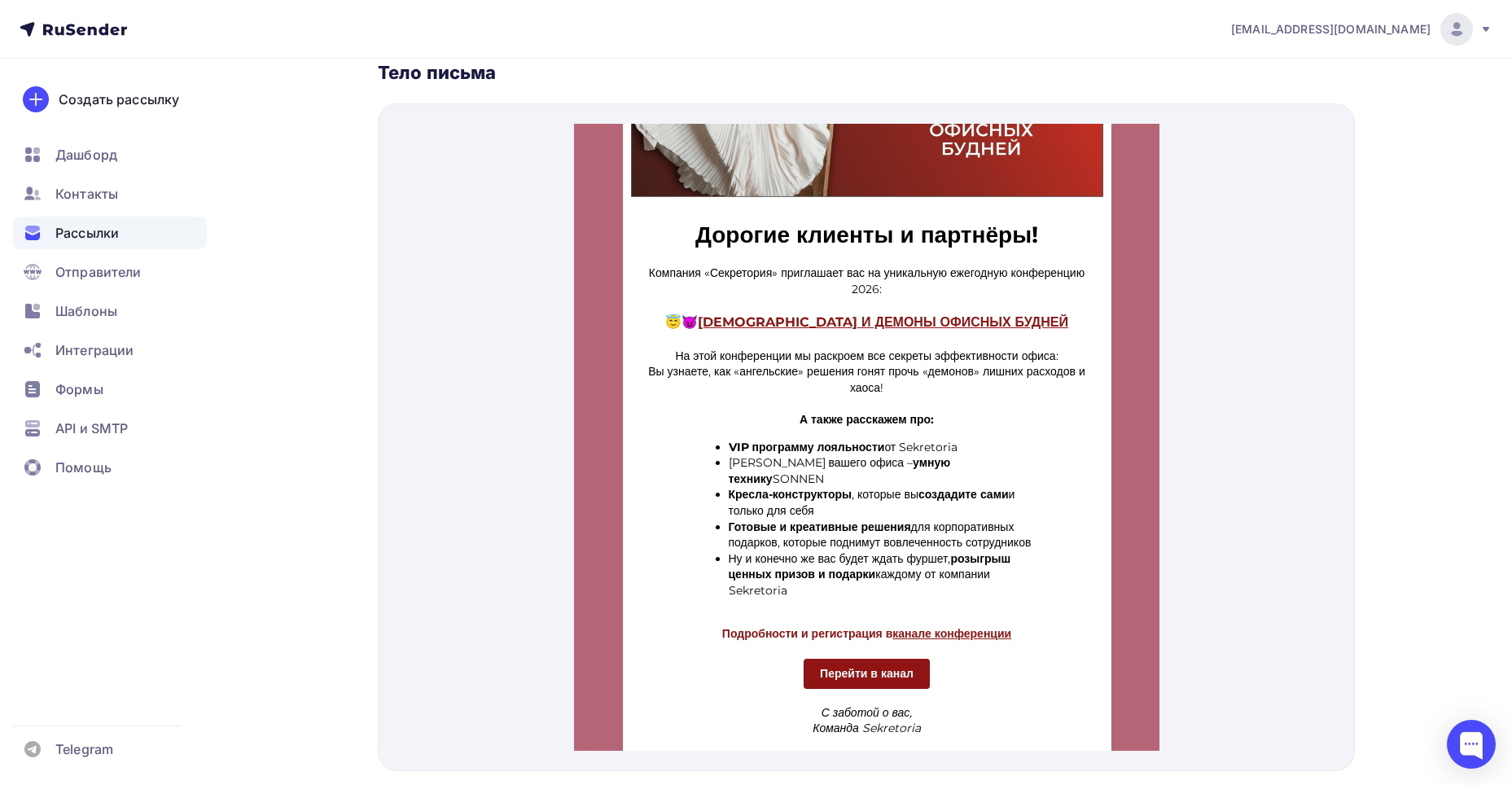
click at [756, 297] on link "[DEMOGRAPHIC_DATA] И ДЕМОНЫ ОФИСНЫХ БУДНЕЙ" at bounding box center [883, 303] width 370 height 15
click at [910, 617] on link "канале конференции" at bounding box center [951, 613] width 119 height 15
click at [837, 659] on span "Перейти в канал" at bounding box center [865, 654] width 93 height 15
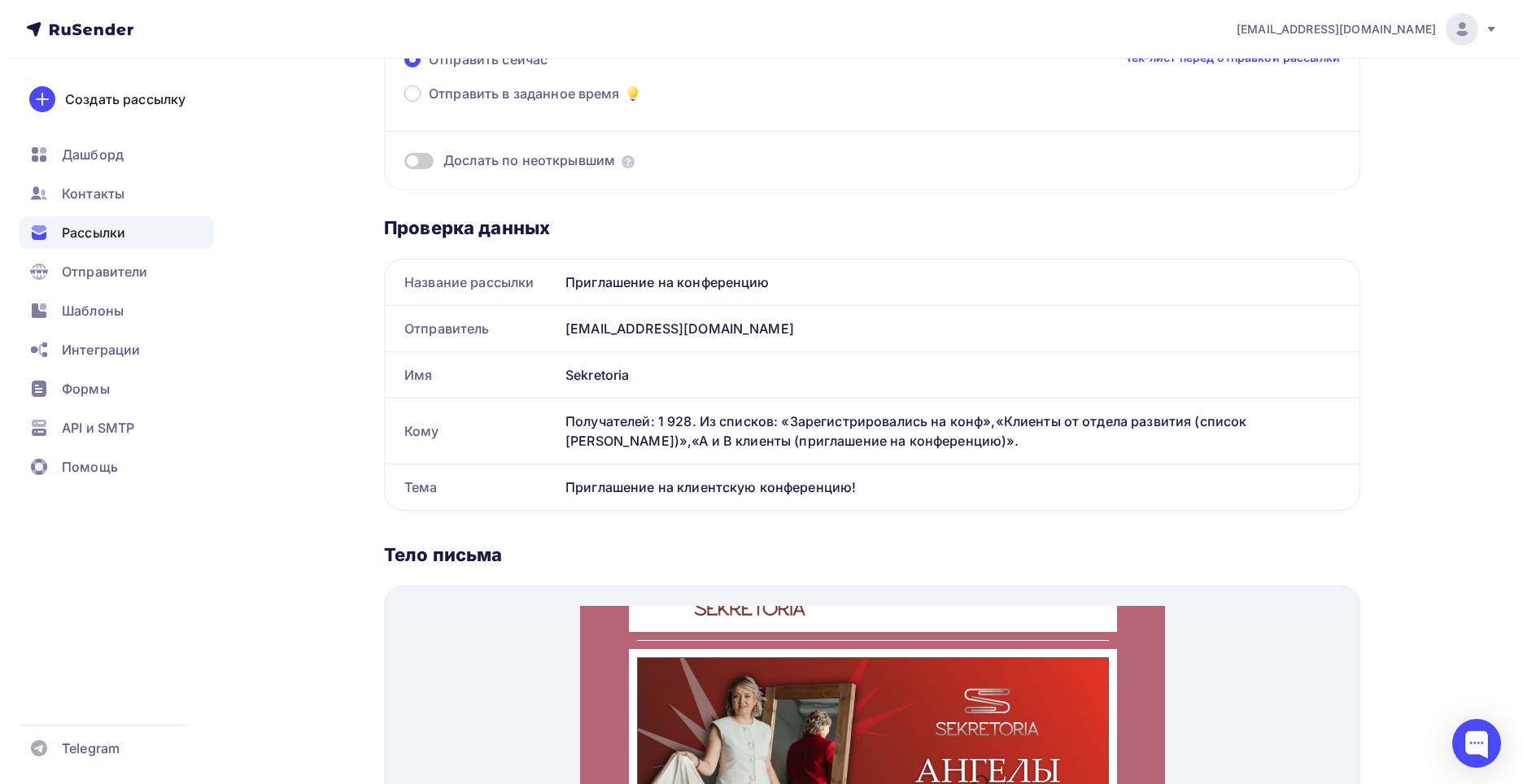
scroll to position [0, 0]
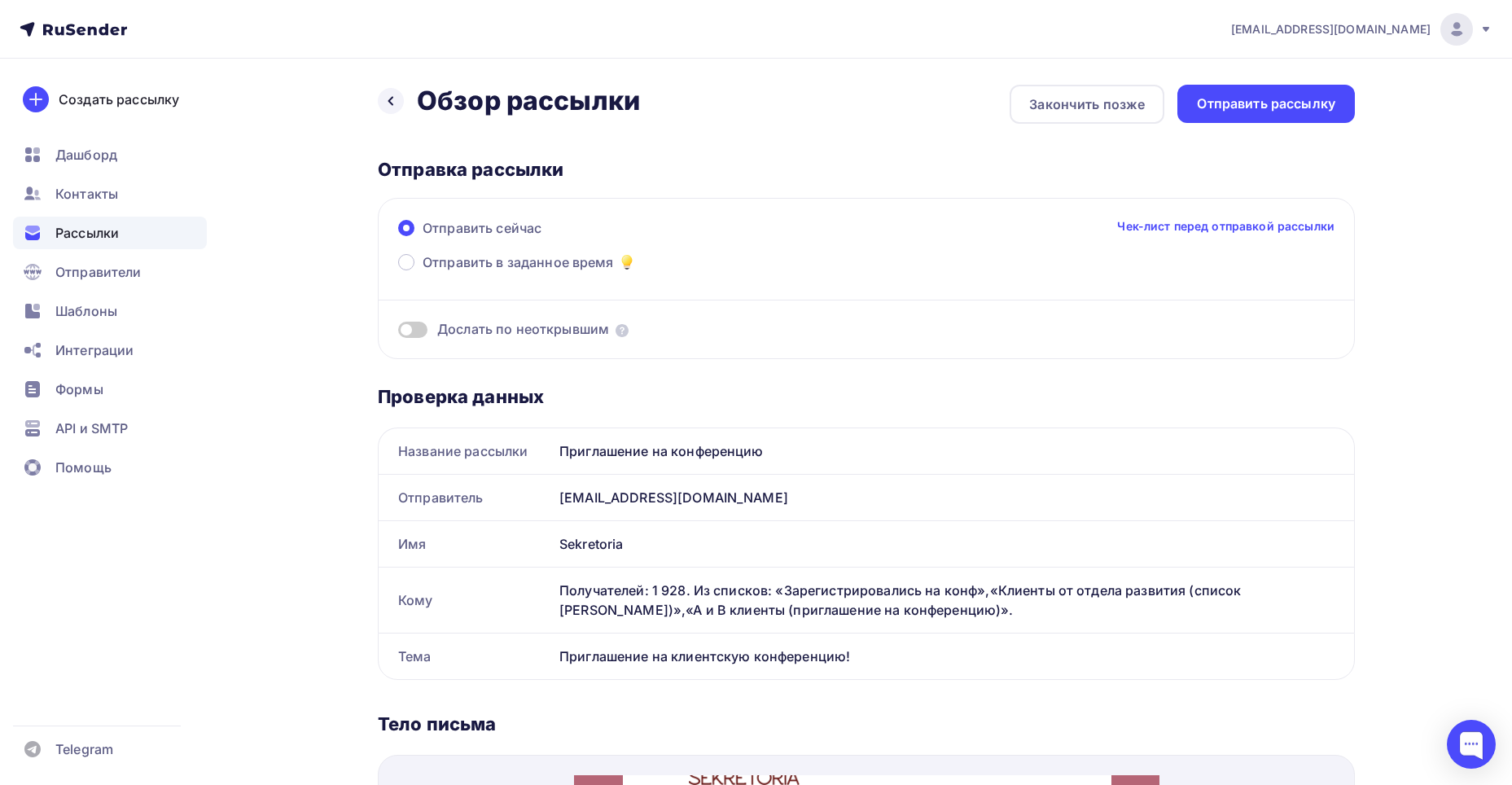
click at [420, 331] on span at bounding box center [413, 329] width 29 height 16
click at [398, 332] on input "checkbox" at bounding box center [398, 332] width 0 height 0
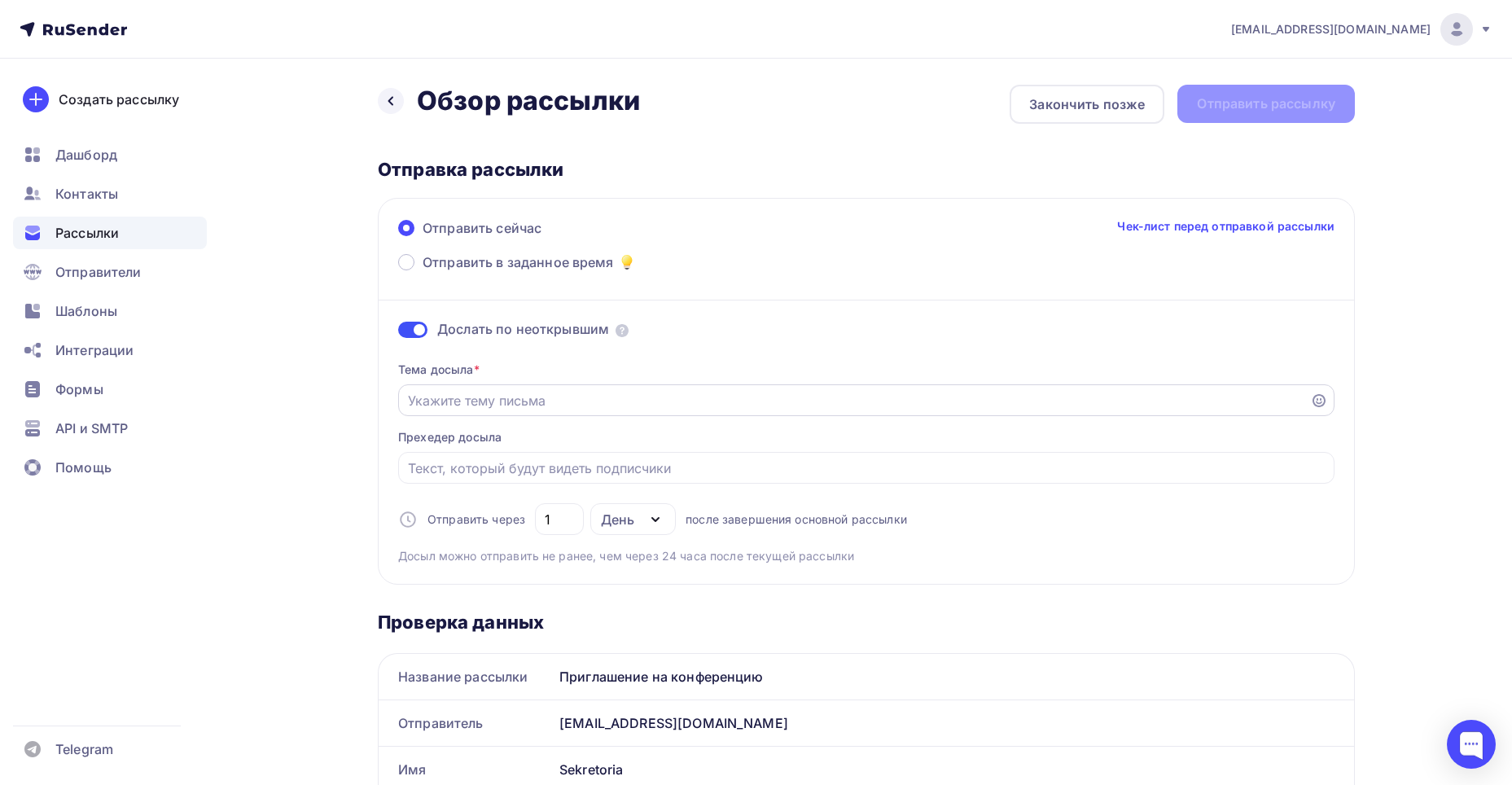
click at [669, 391] on input "Отправить в заданное время" at bounding box center [855, 401] width 894 height 20
click at [533, 402] on input "Ваше приглашение от Sekretoria" at bounding box center [855, 401] width 894 height 20
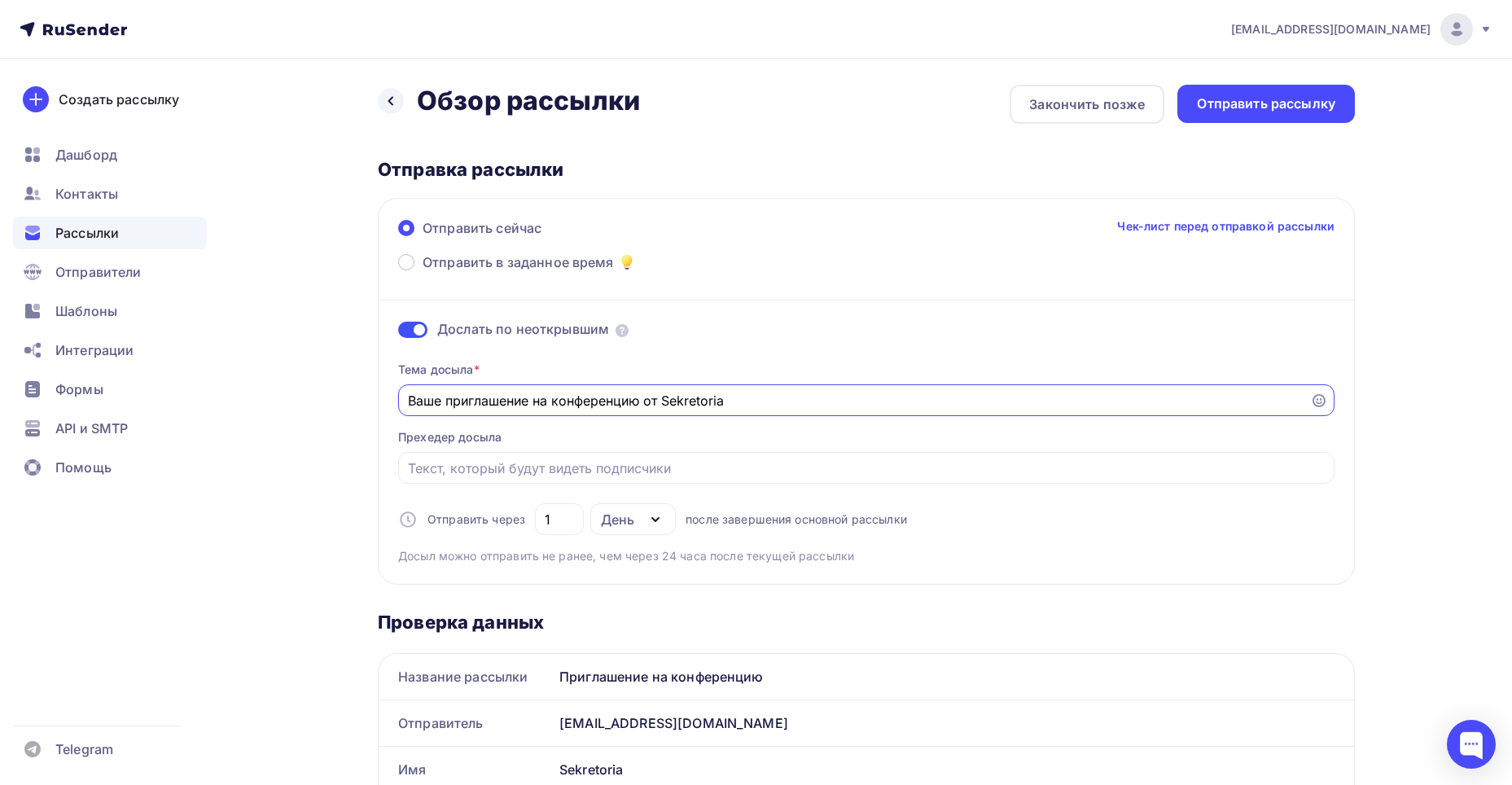
click at [753, 397] on input "Ваше приглашение на конференцию от Sekretoria" at bounding box center [855, 401] width 894 height 20
type input "Ваше приглашение на конференцию от Sekretoria"
click at [1215, 100] on div "Отправить рассылку" at bounding box center [1266, 104] width 138 height 19
